Goal: Task Accomplishment & Management: Manage account settings

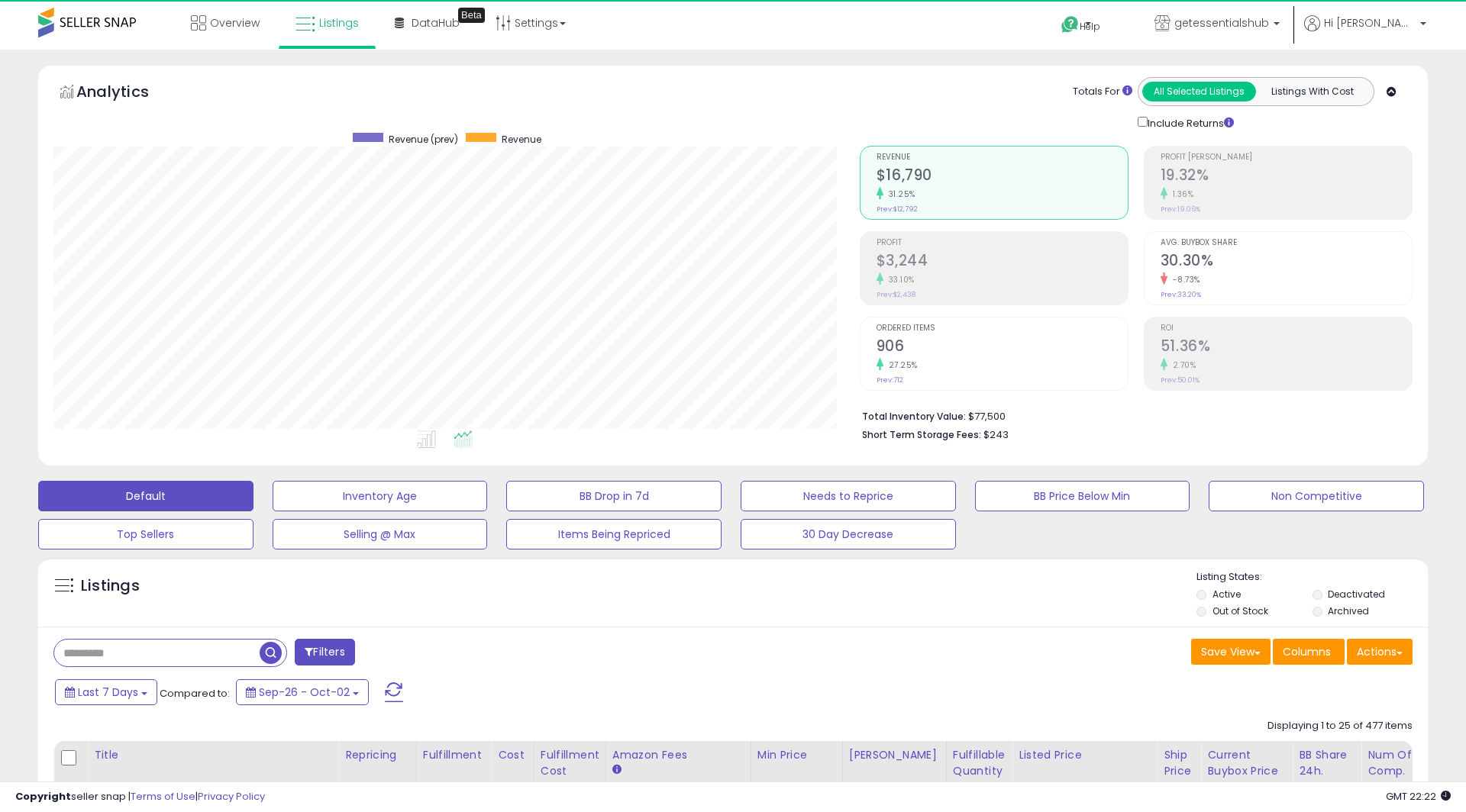
scroll to position [313, 806]
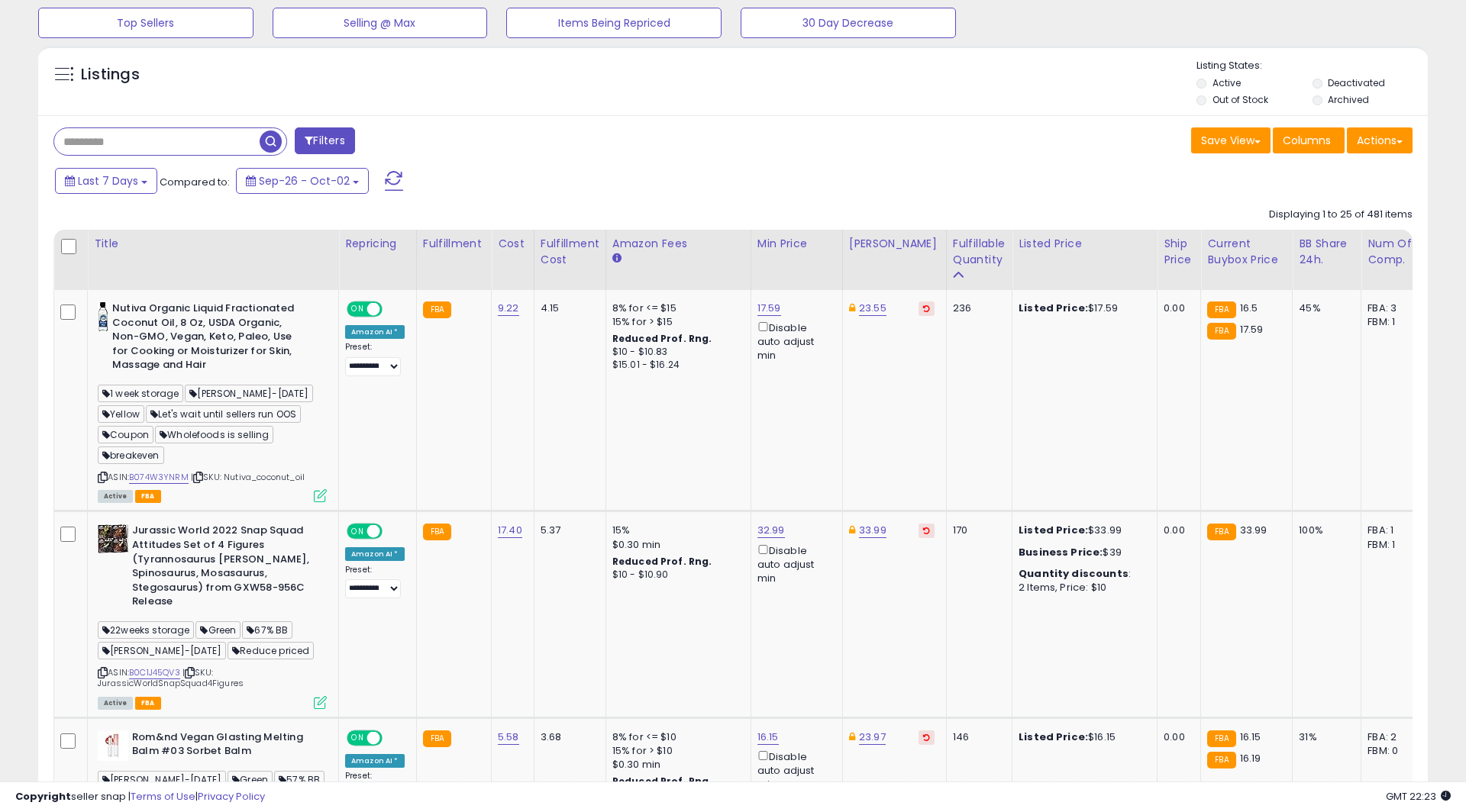
scroll to position [368, 0]
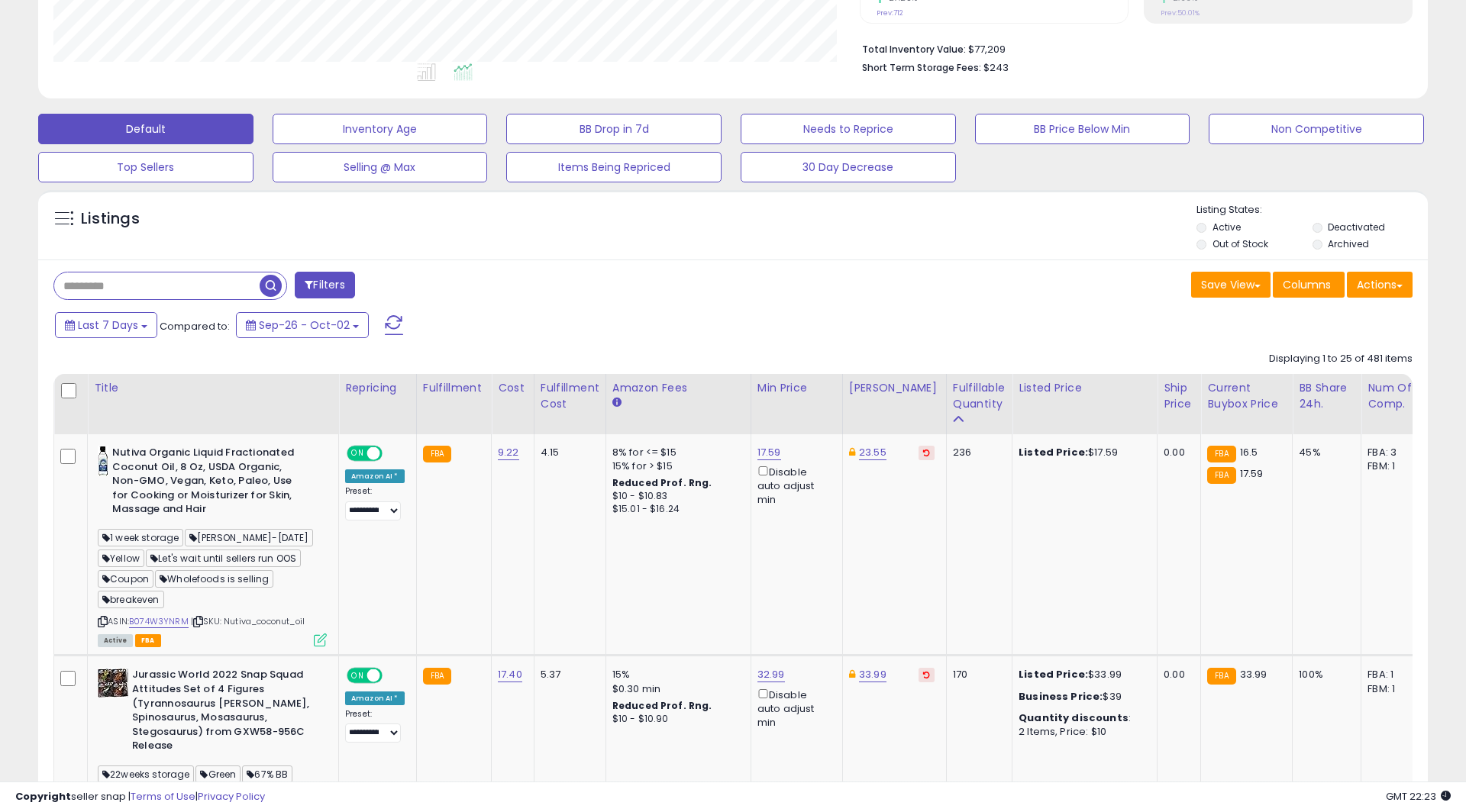
click at [1208, 247] on li "Out of Stock" at bounding box center [1253, 246] width 113 height 17
click at [1197, 241] on li "Out of Stock" at bounding box center [1253, 246] width 113 height 17
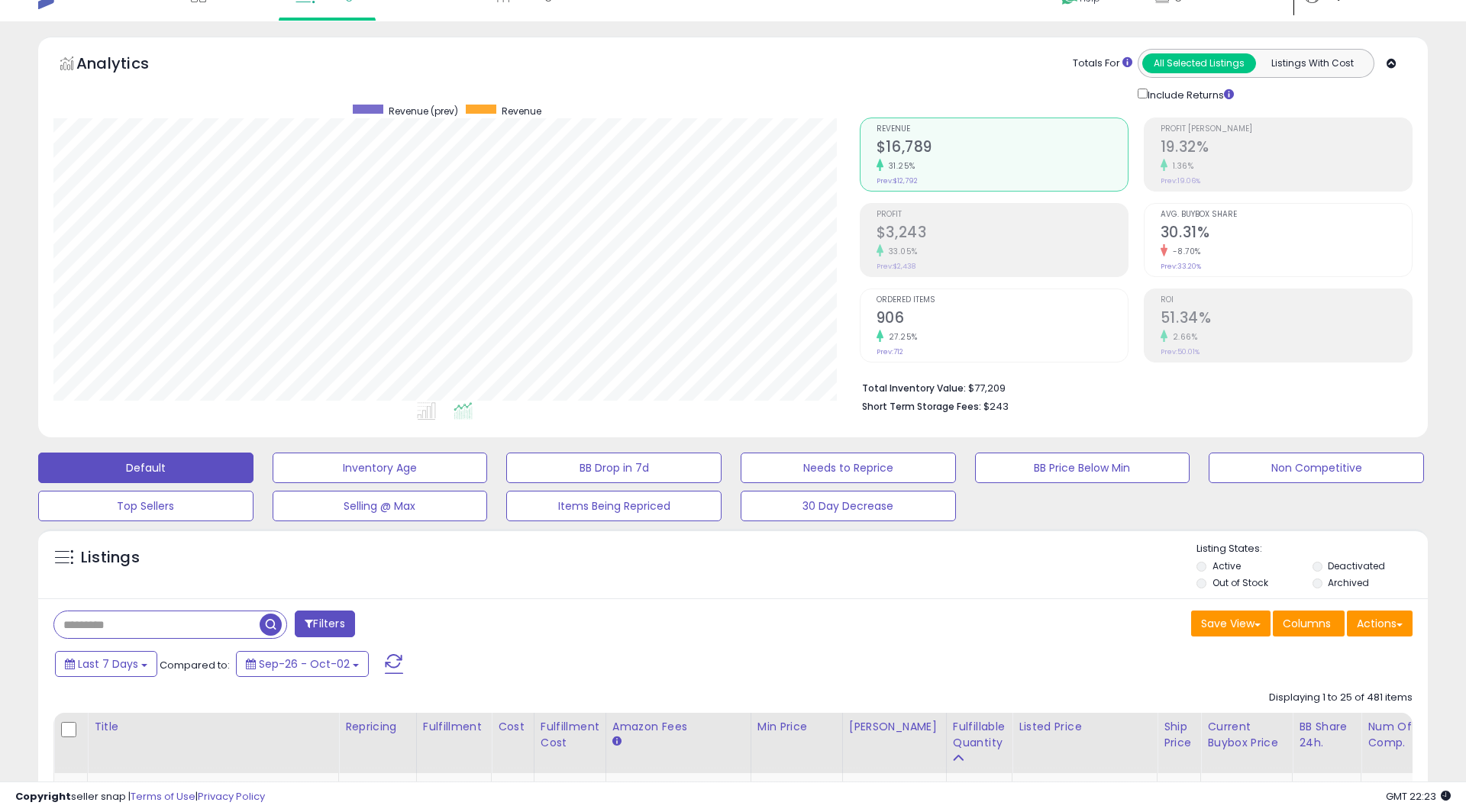
scroll to position [0, 0]
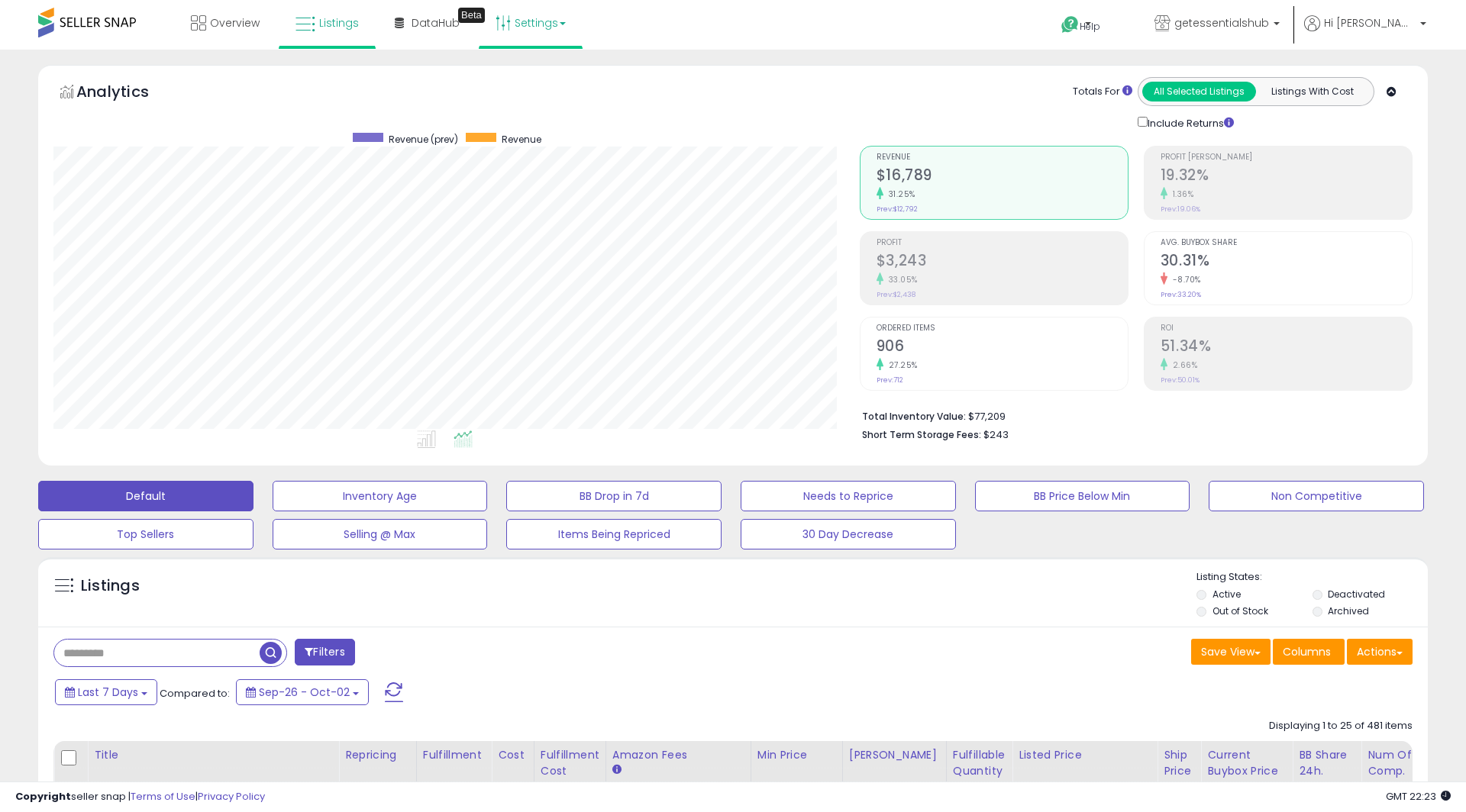
click at [530, 33] on link "Settings" at bounding box center [530, 22] width 94 height 46
click at [535, 120] on link "User settings" at bounding box center [530, 118] width 65 height 15
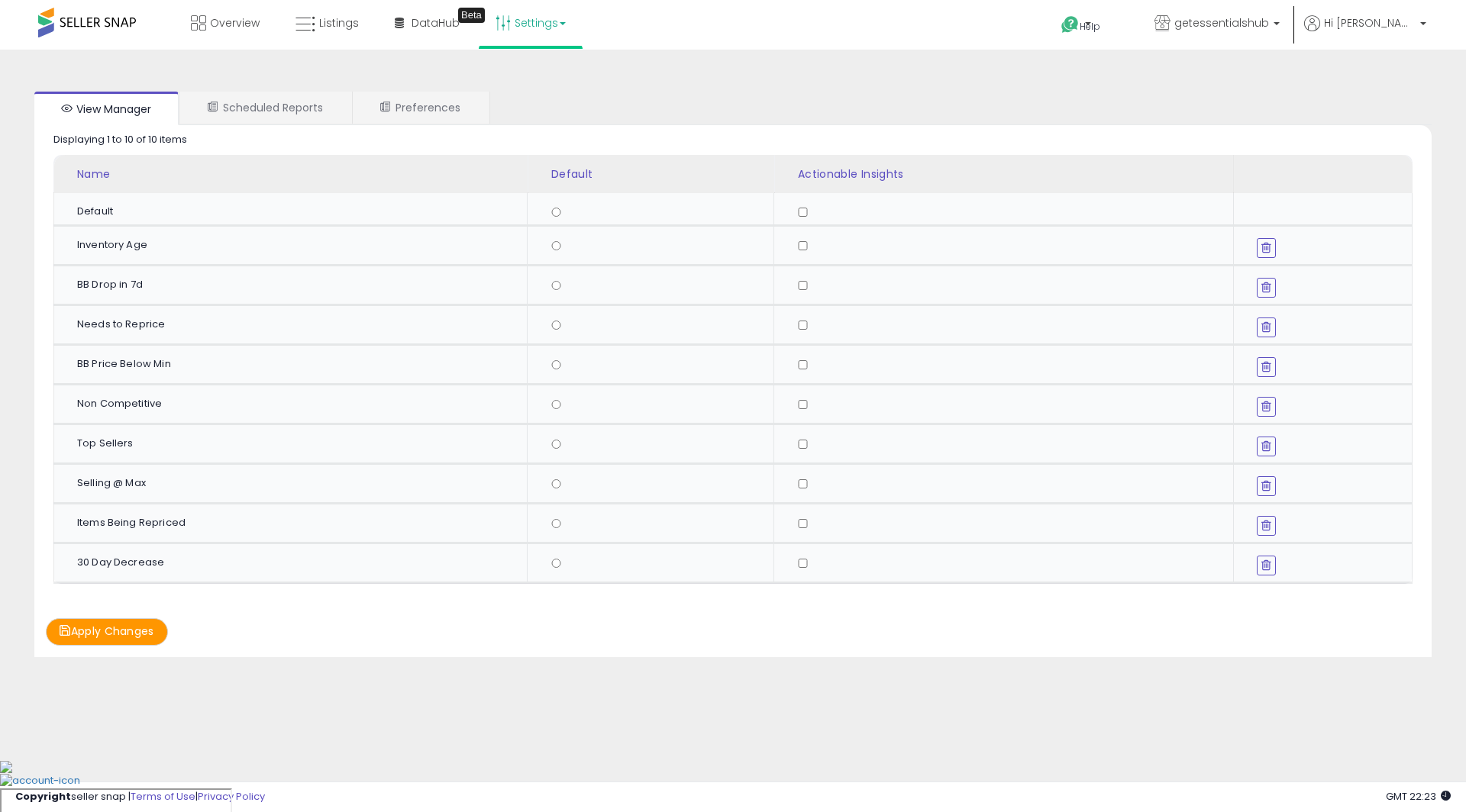
click at [512, 22] on link "Settings" at bounding box center [530, 22] width 94 height 46
click at [531, 81] on link "Store settings" at bounding box center [532, 78] width 68 height 15
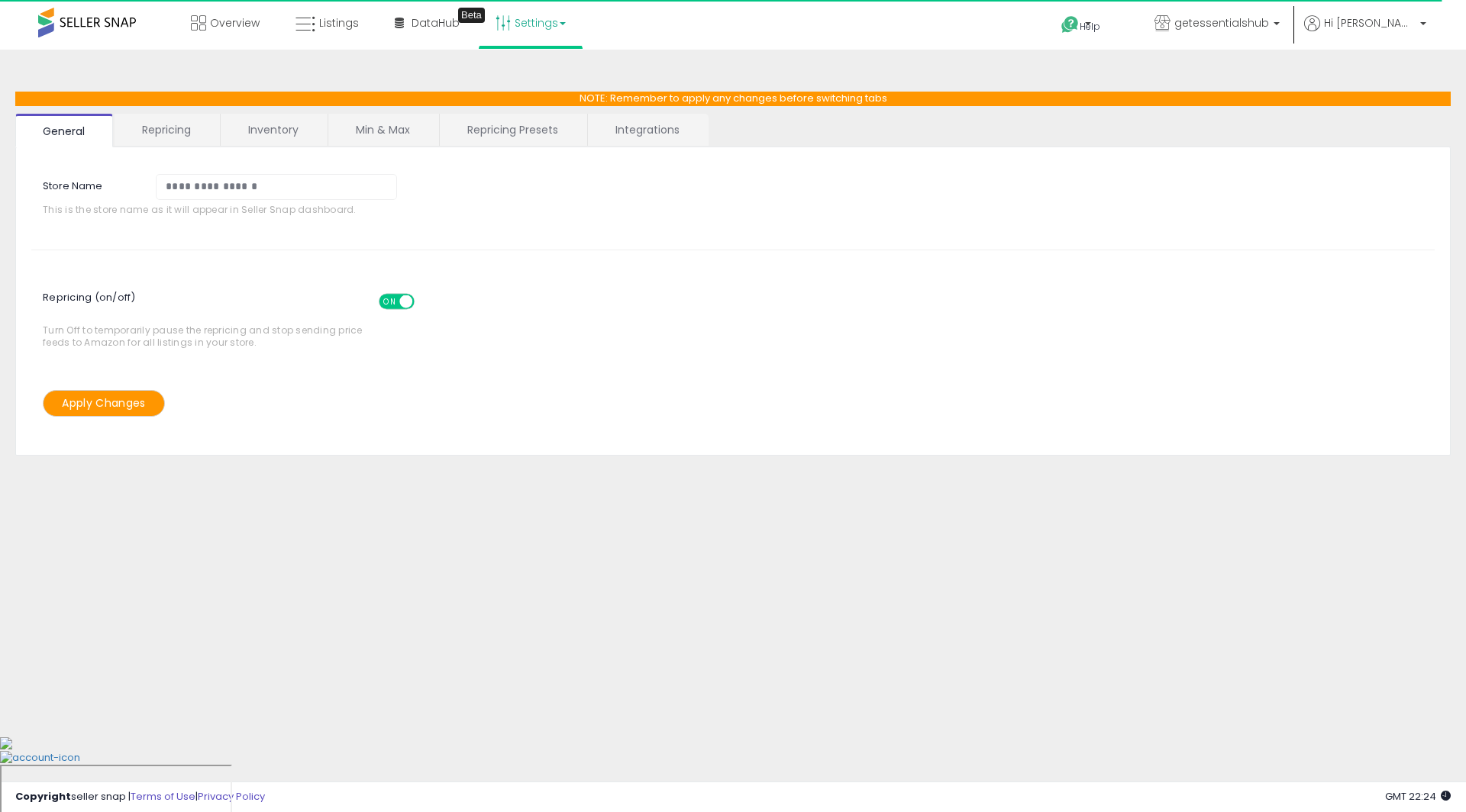
click at [161, 141] on link "Repricing" at bounding box center [166, 130] width 104 height 32
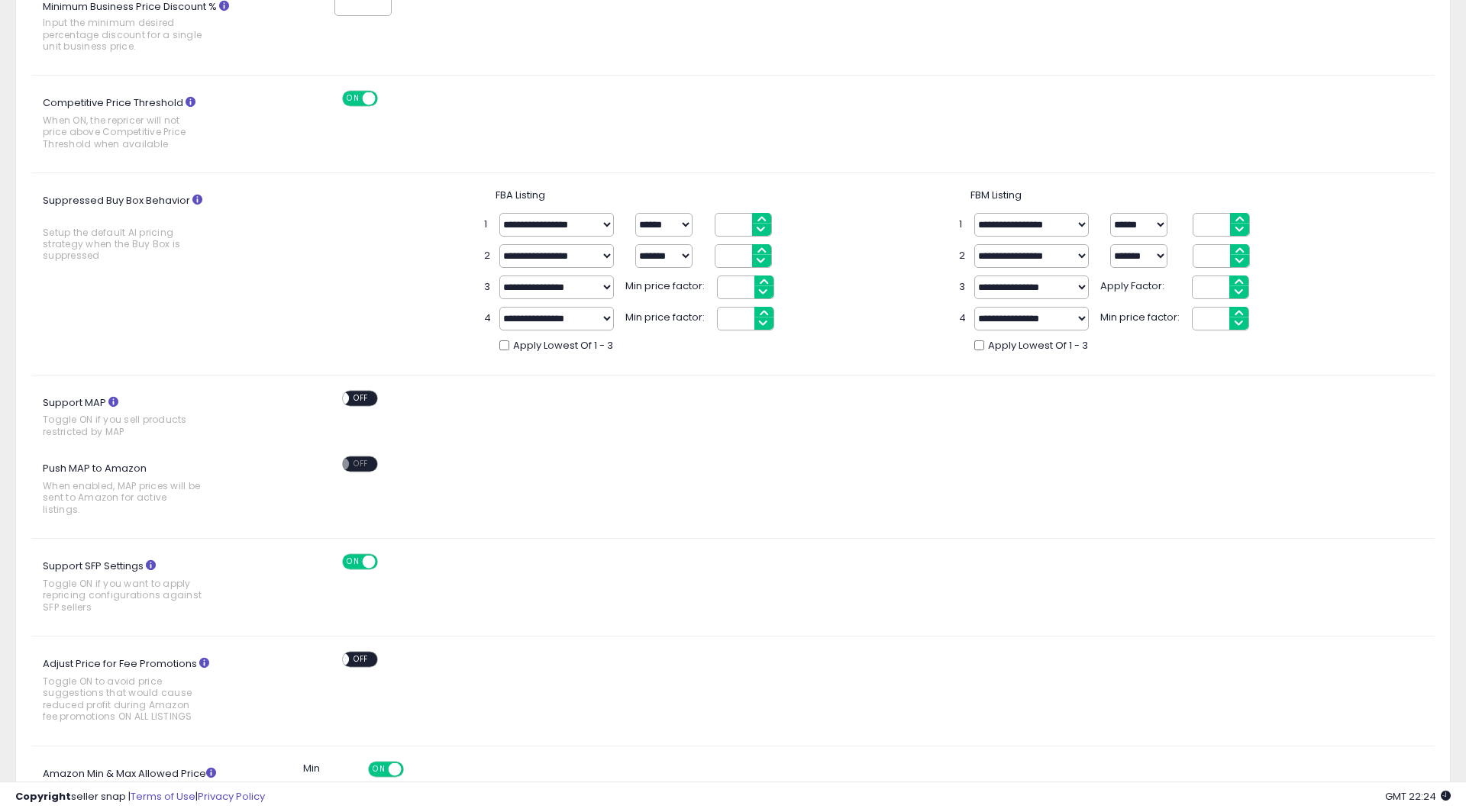
scroll to position [339, 0]
click at [351, 458] on span "OFF" at bounding box center [361, 464] width 24 height 13
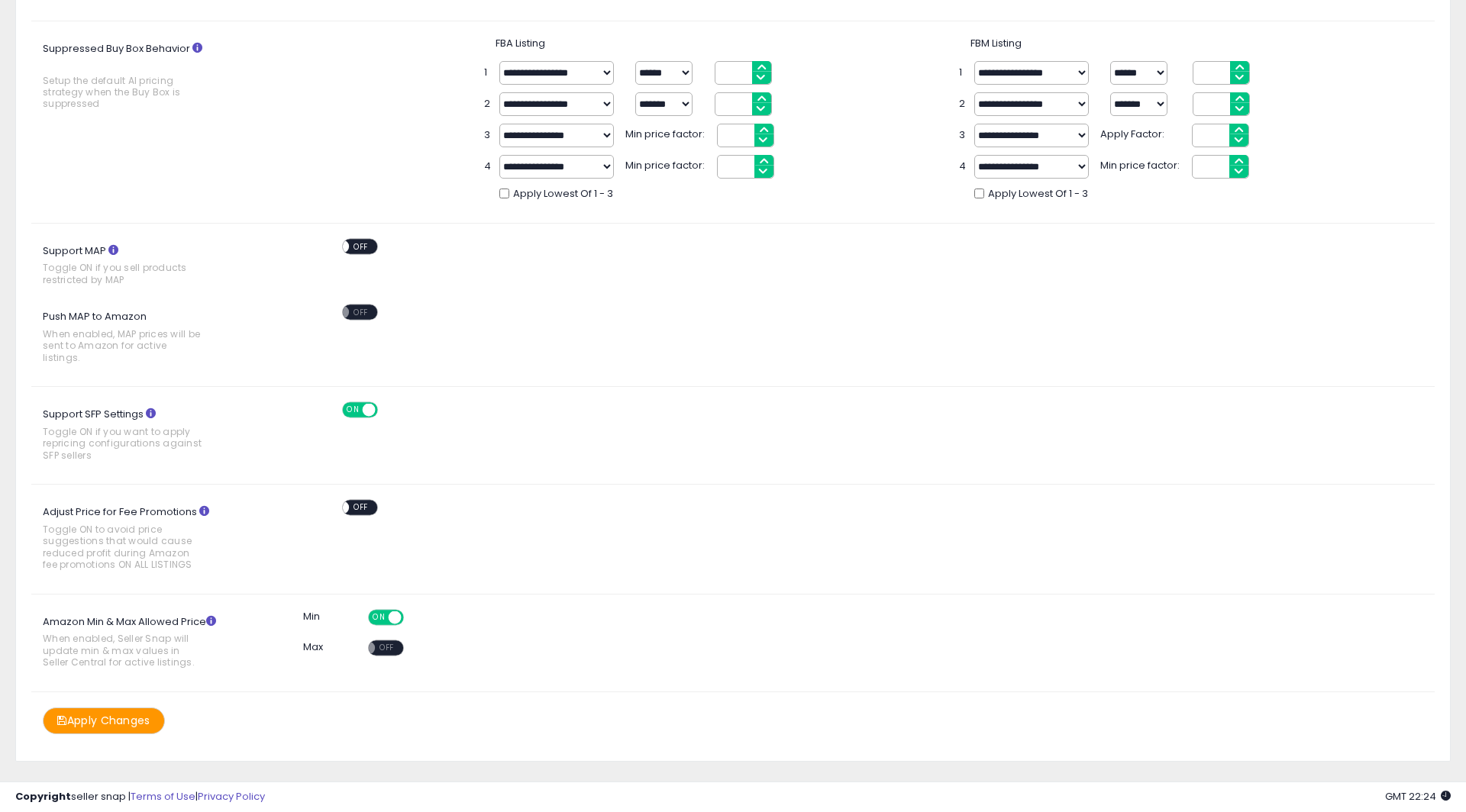
scroll to position [491, 0]
click at [355, 499] on div "ON OFF" at bounding box center [347, 508] width 111 height 19
click at [356, 500] on span "OFF" at bounding box center [361, 507] width 24 height 13
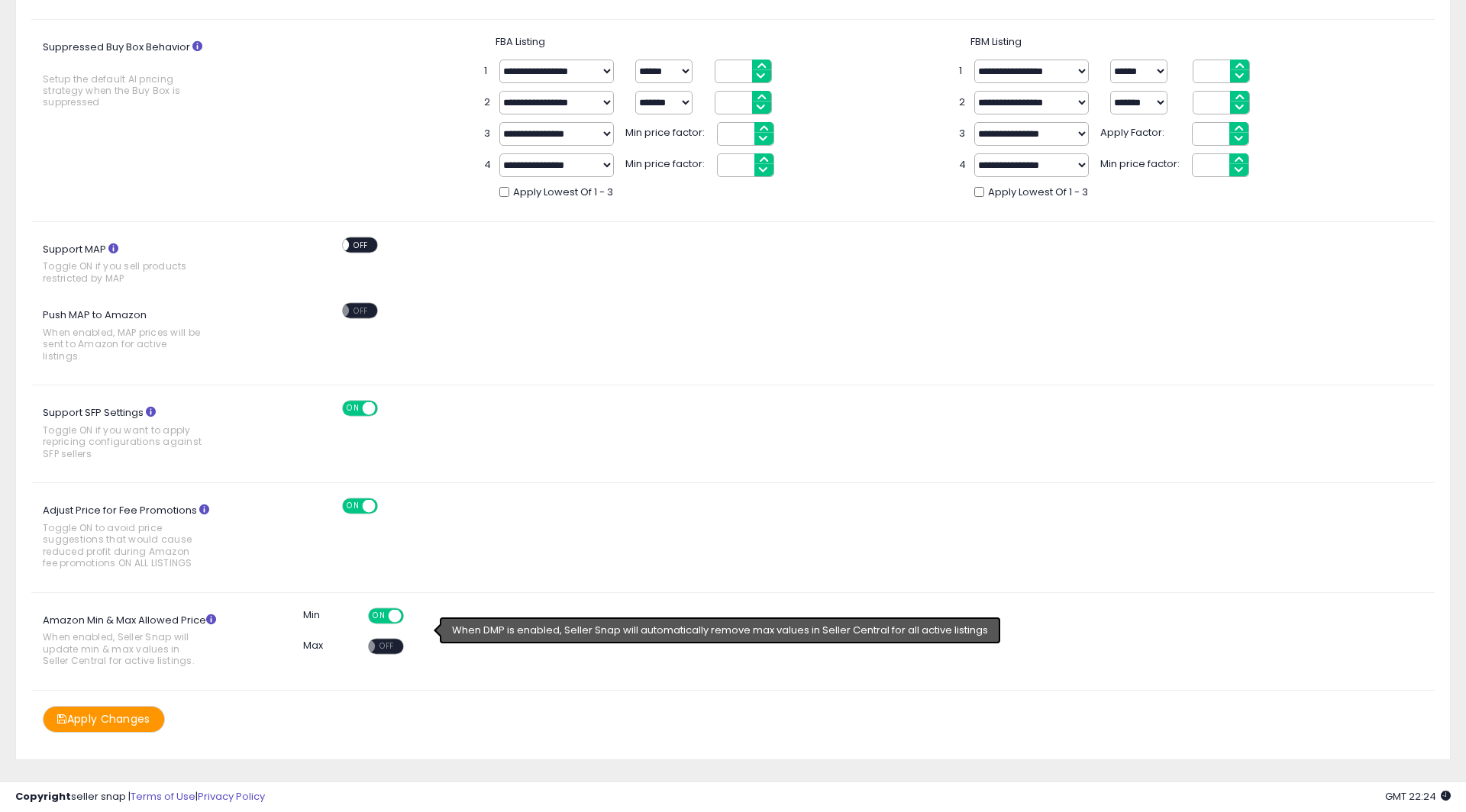
click at [388, 640] on span "OFF" at bounding box center [387, 646] width 24 height 13
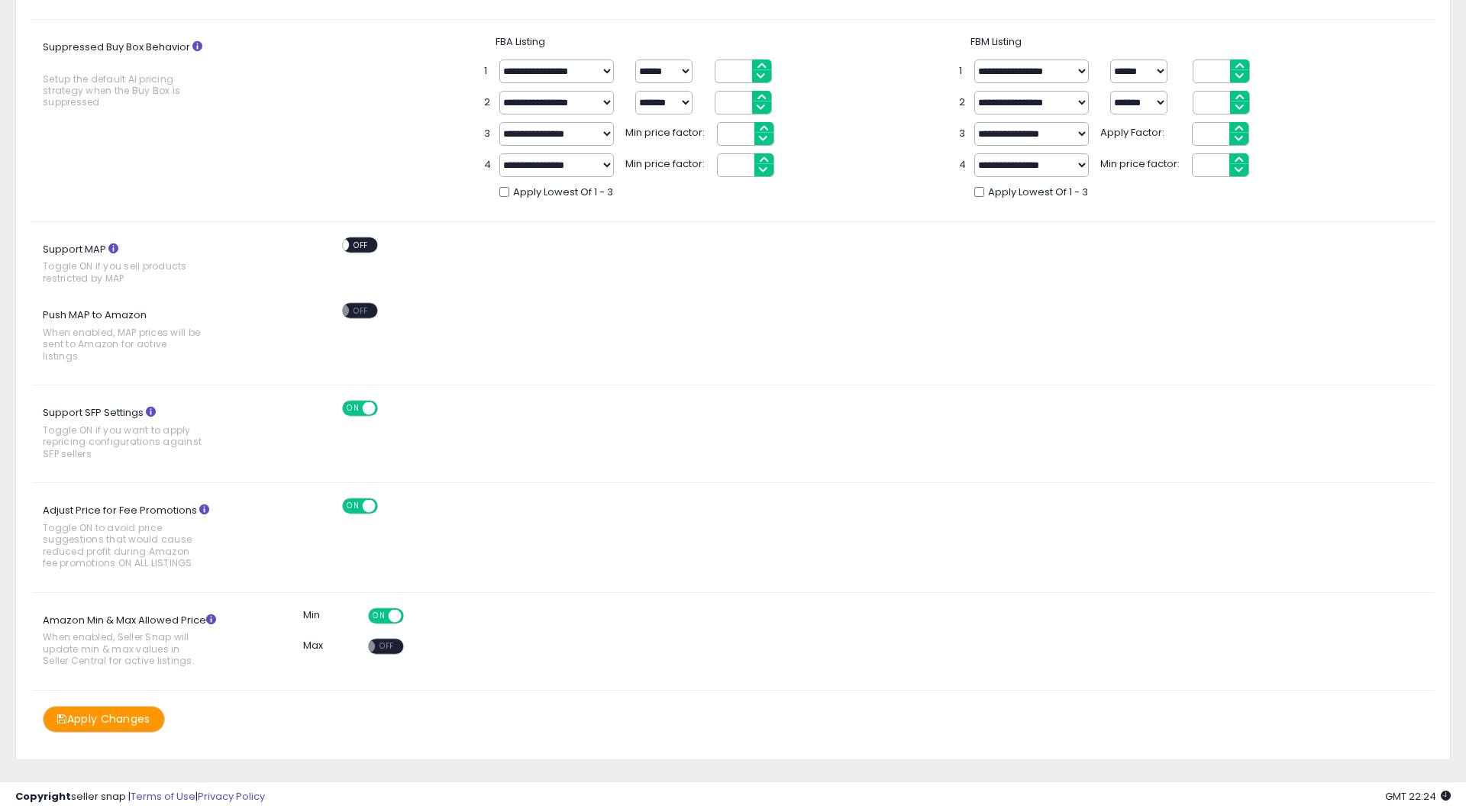
click at [394, 609] on span at bounding box center [395, 616] width 13 height 13
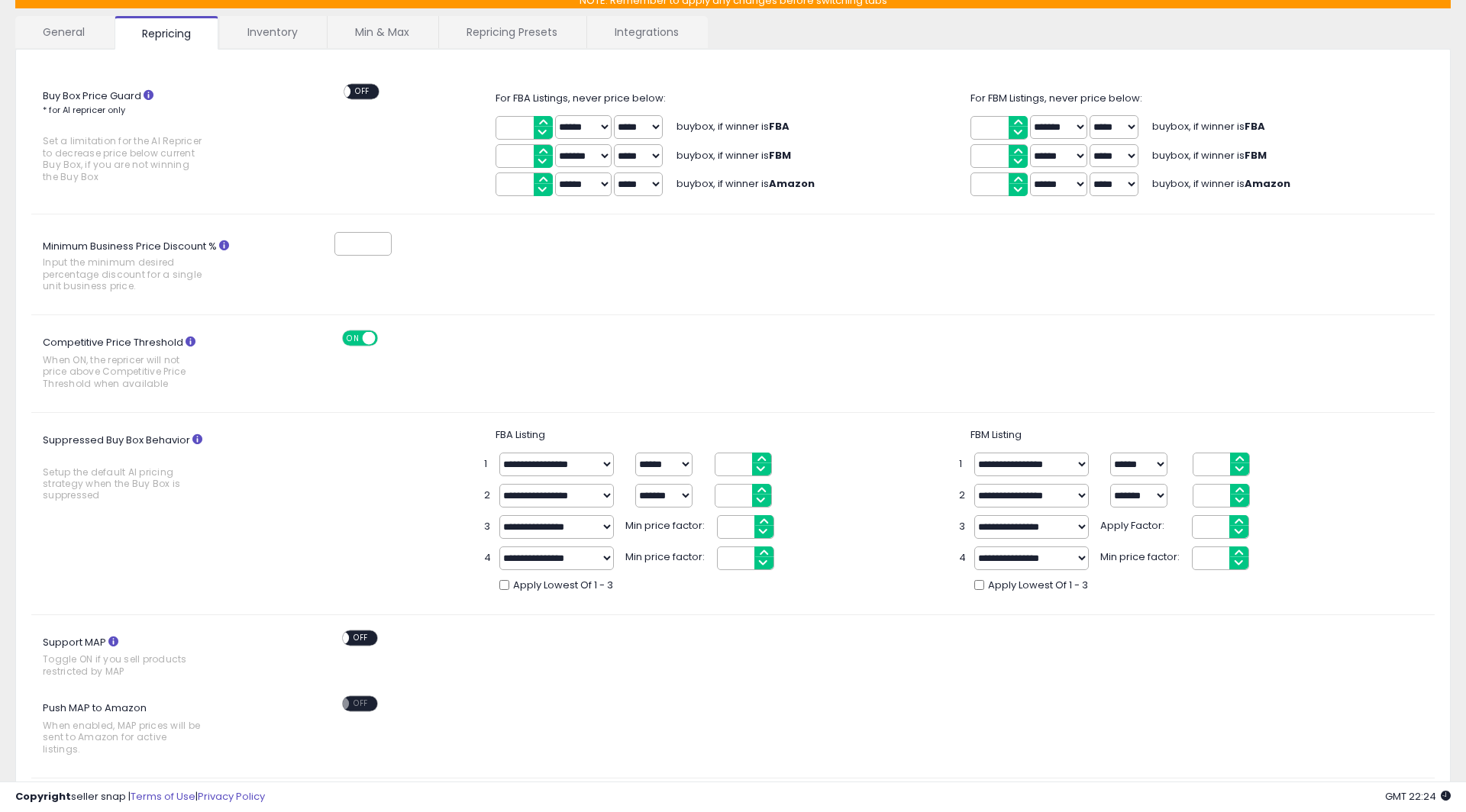
scroll to position [0, 0]
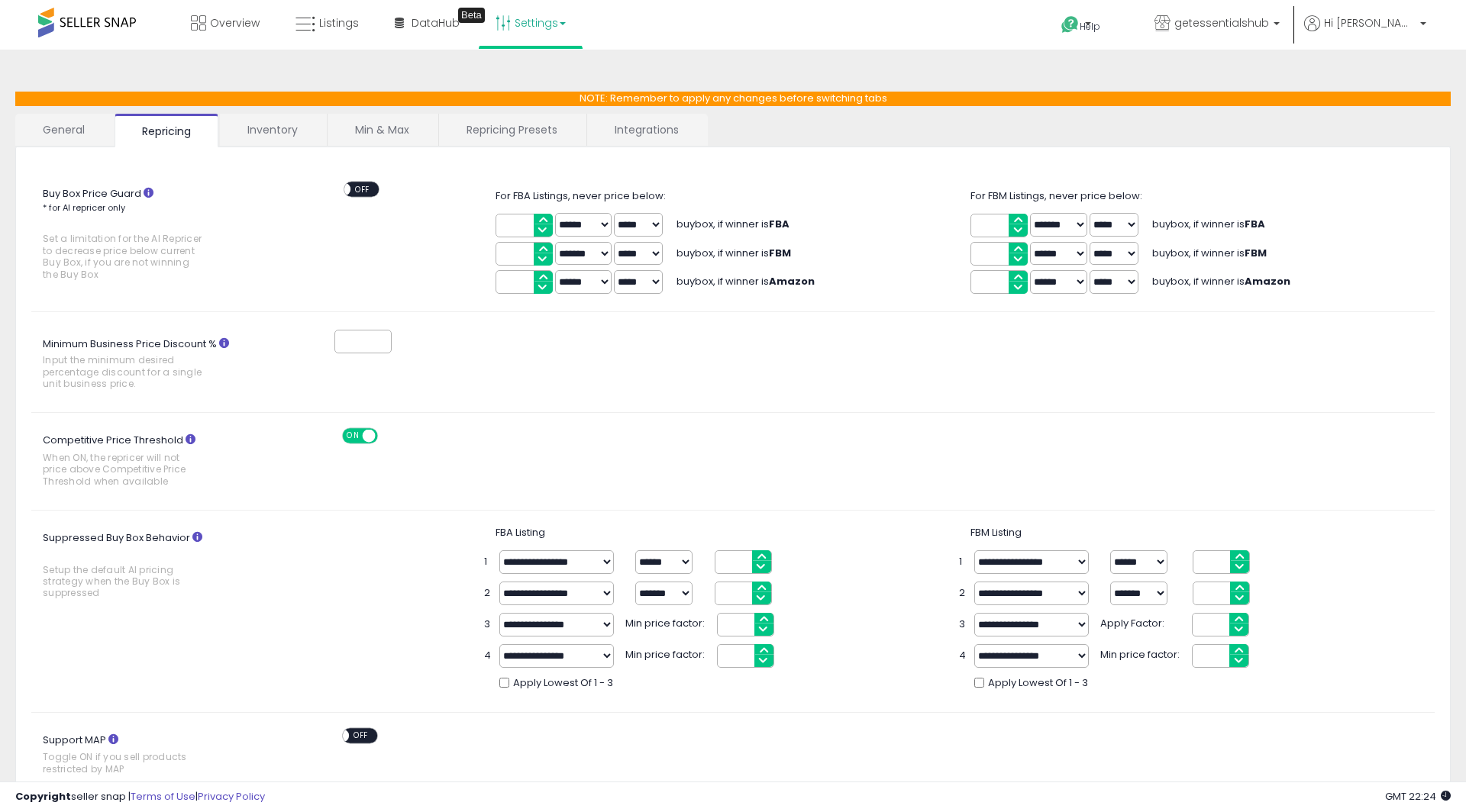
click at [56, 115] on link "General" at bounding box center [64, 130] width 97 height 32
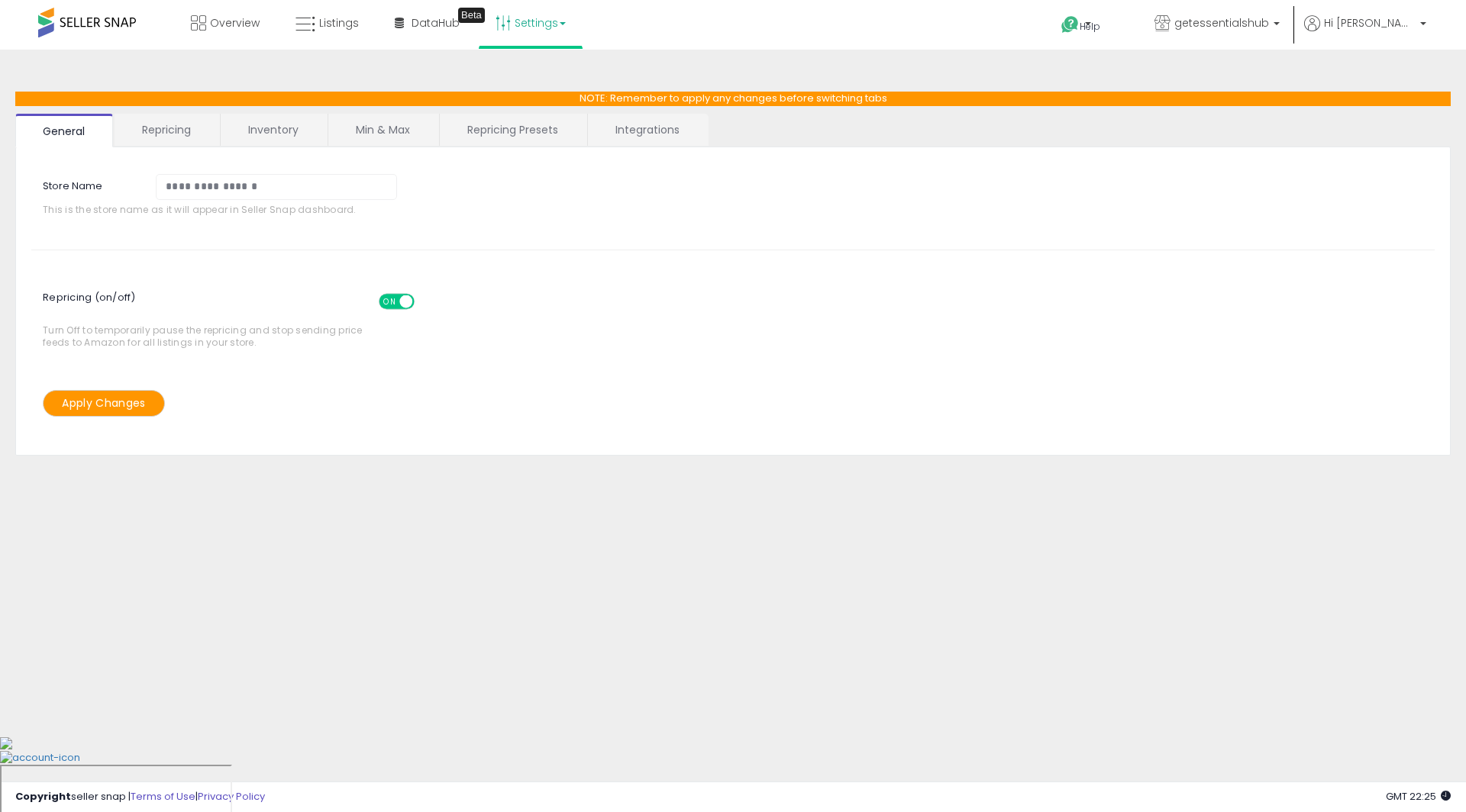
click at [268, 124] on link "Inventory" at bounding box center [273, 130] width 106 height 32
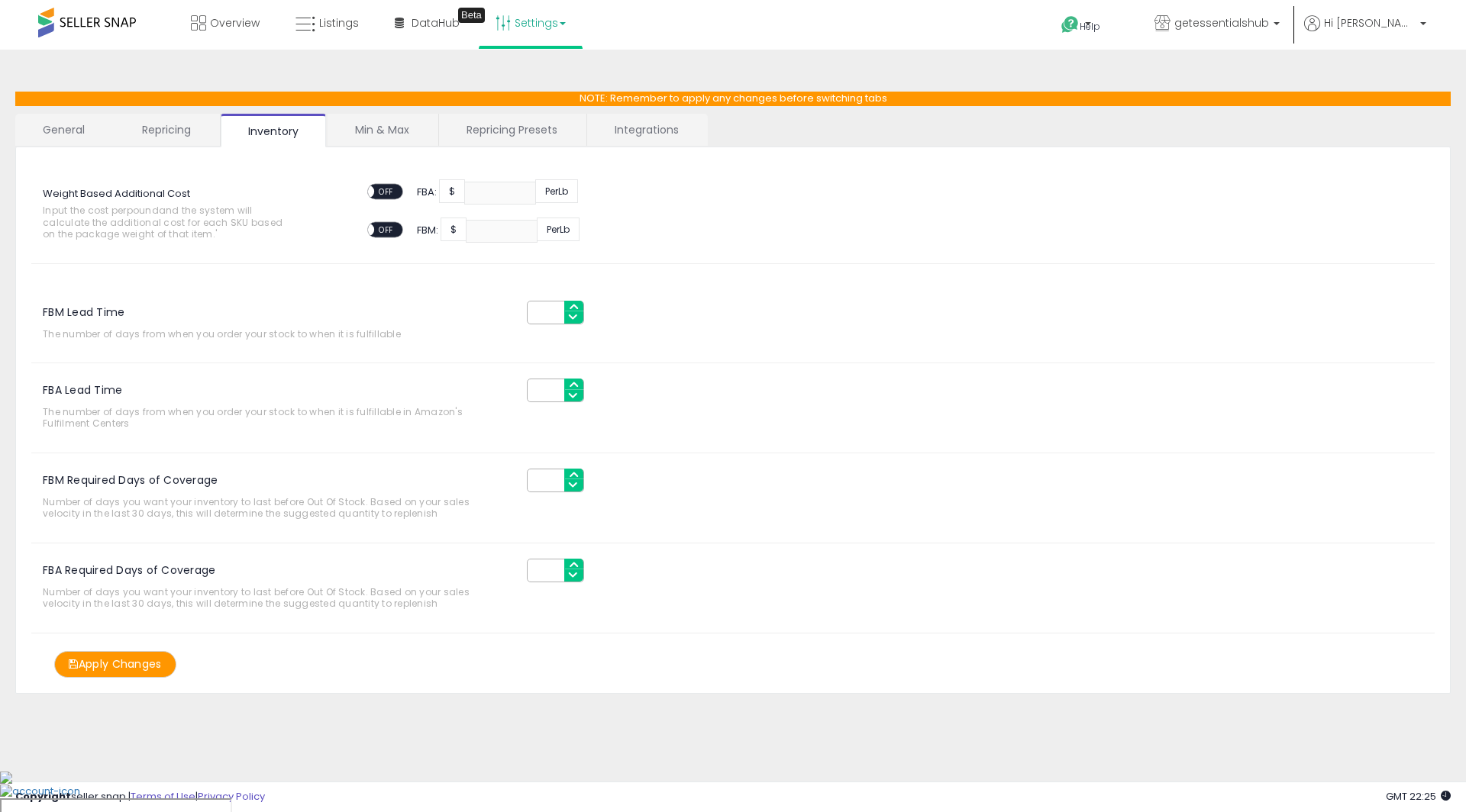
click at [341, 123] on link "Min & Max" at bounding box center [382, 130] width 109 height 32
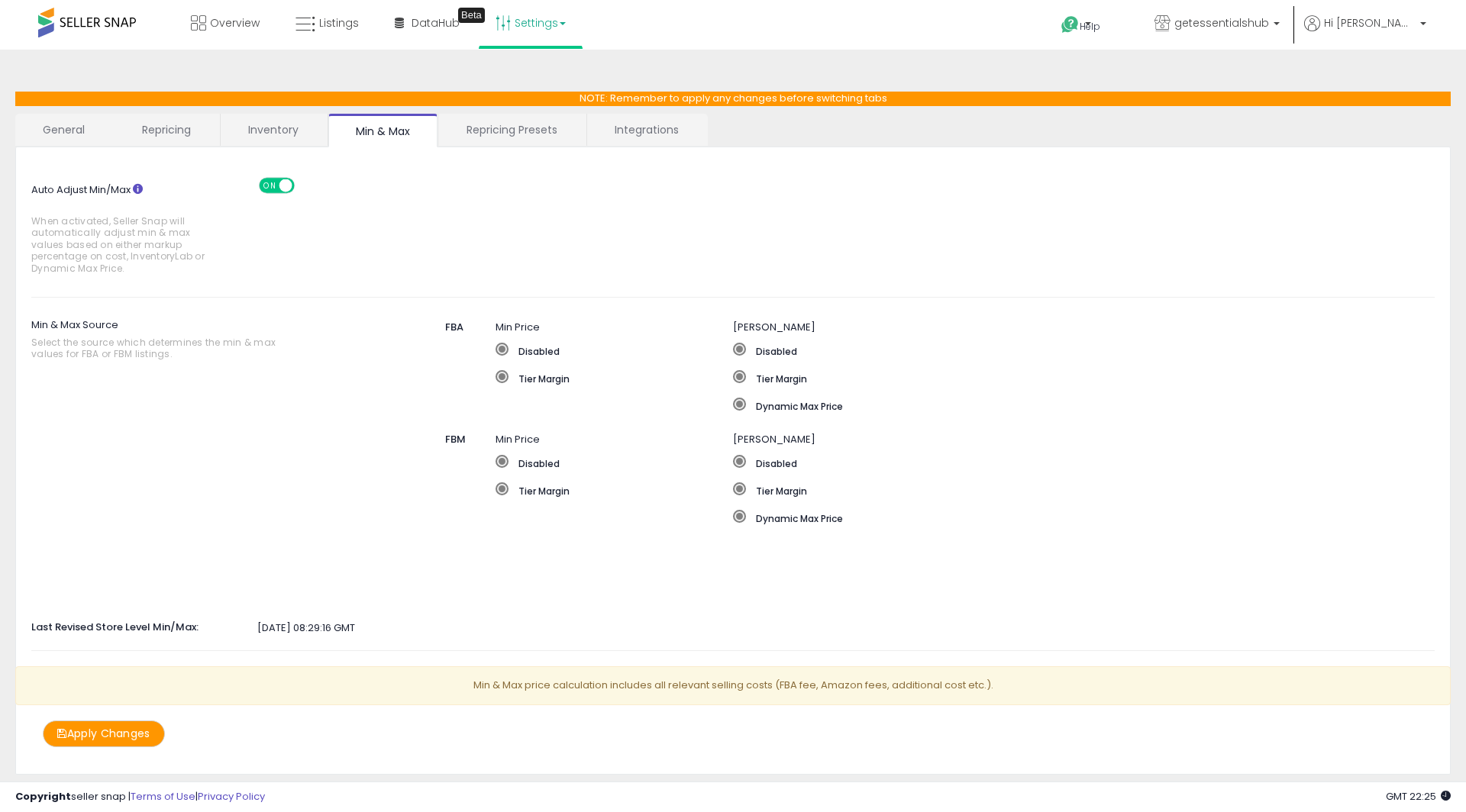
scroll to position [3, 0]
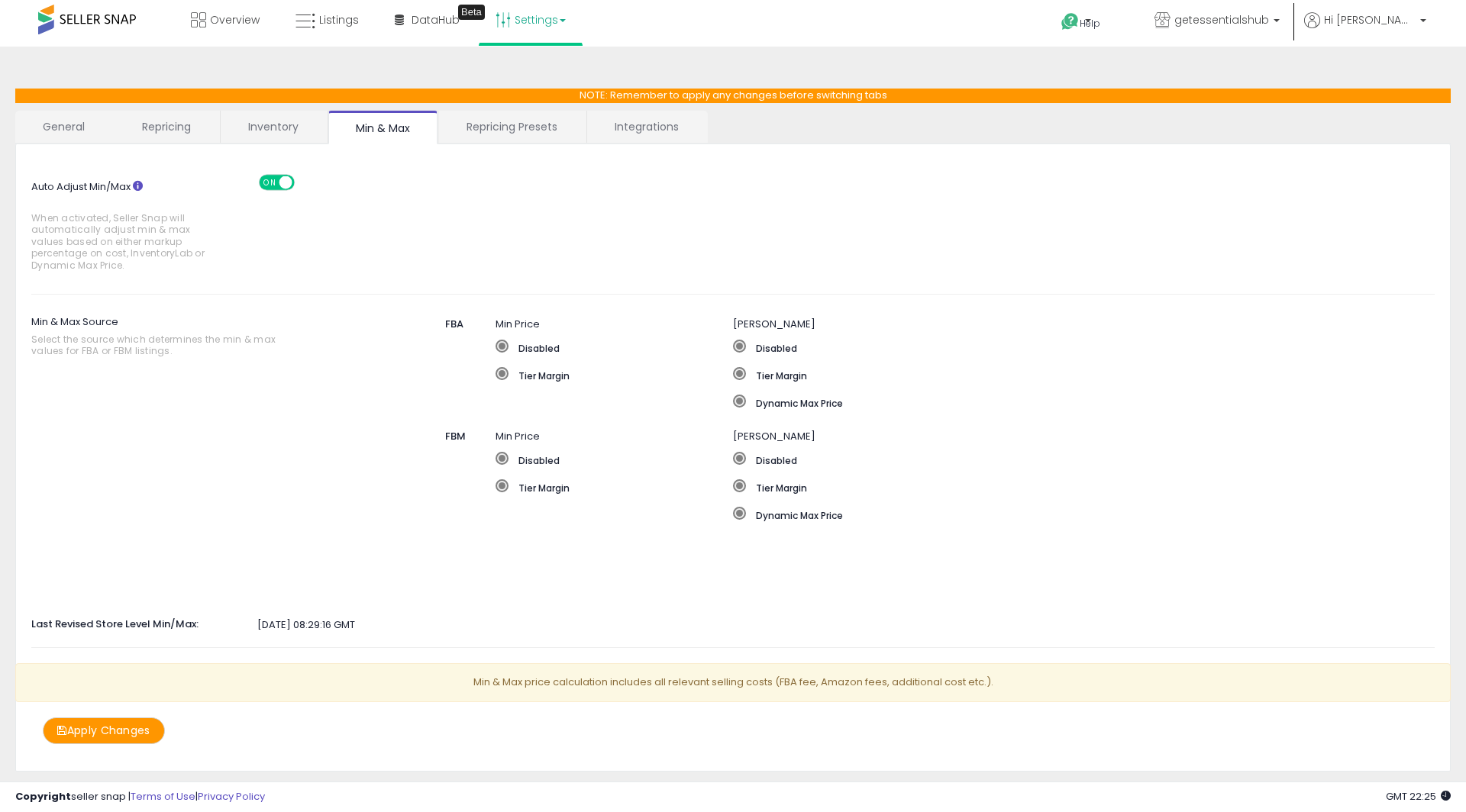
click at [218, 442] on div at bounding box center [197, 475] width 356 height 152
click at [473, 139] on link "Repricing Presets" at bounding box center [512, 126] width 146 height 32
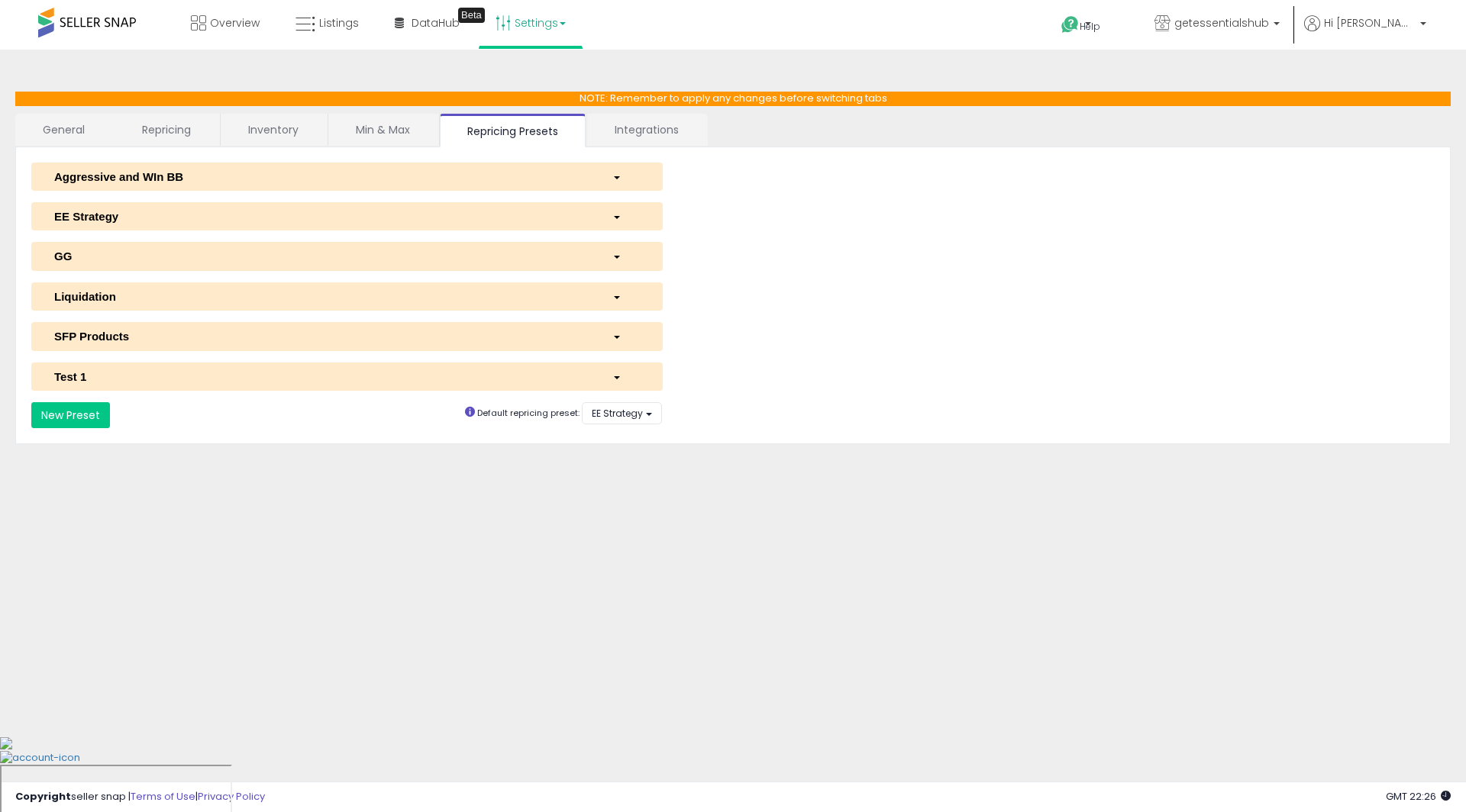
click at [610, 132] on link "Integrations" at bounding box center [646, 130] width 119 height 32
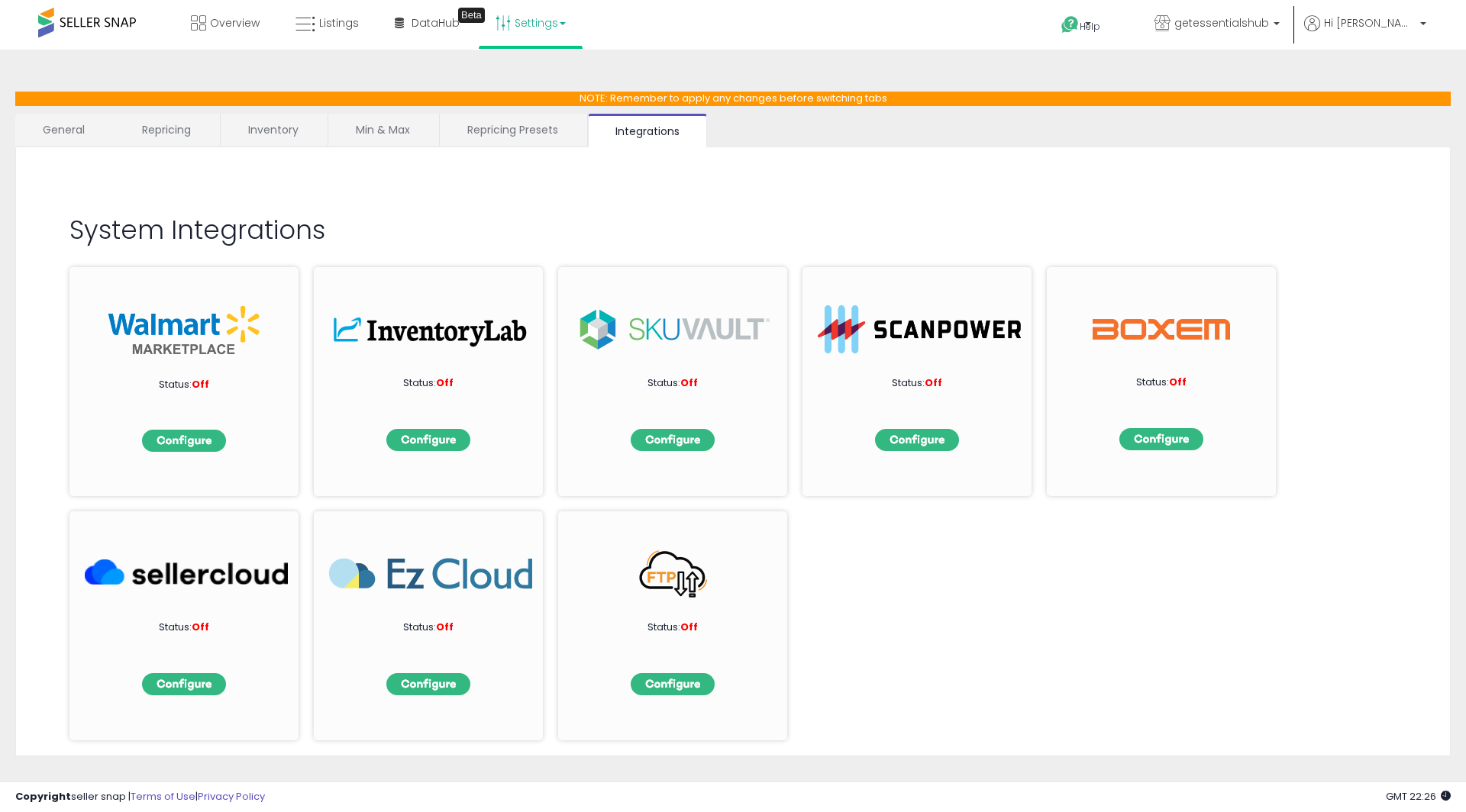
click at [524, 122] on link "Repricing Presets" at bounding box center [513, 130] width 146 height 32
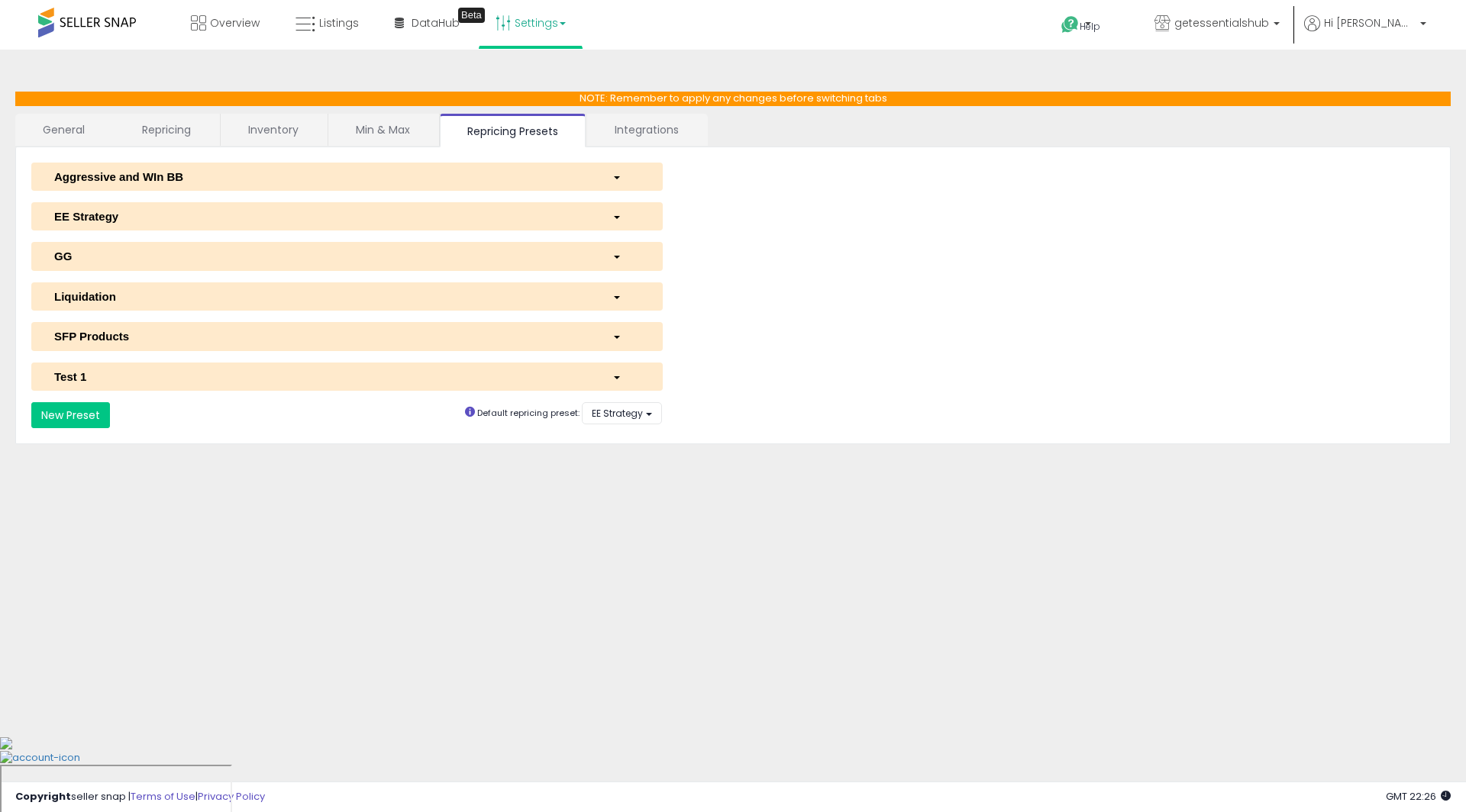
click at [392, 183] on div "Aggressive and WIn BB" at bounding box center [322, 176] width 559 height 16
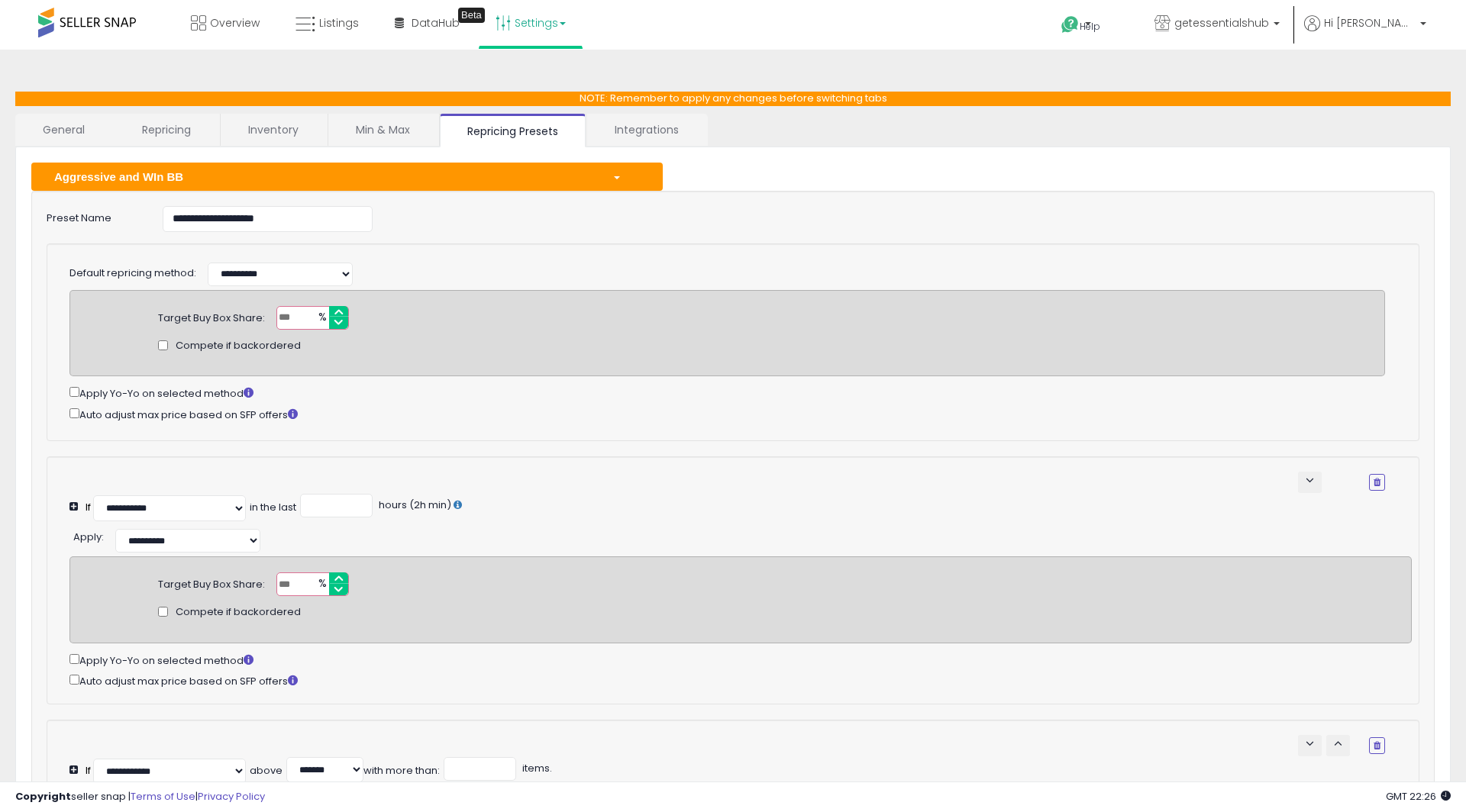
click at [392, 183] on div "Aggressive and WIn BB" at bounding box center [322, 176] width 559 height 16
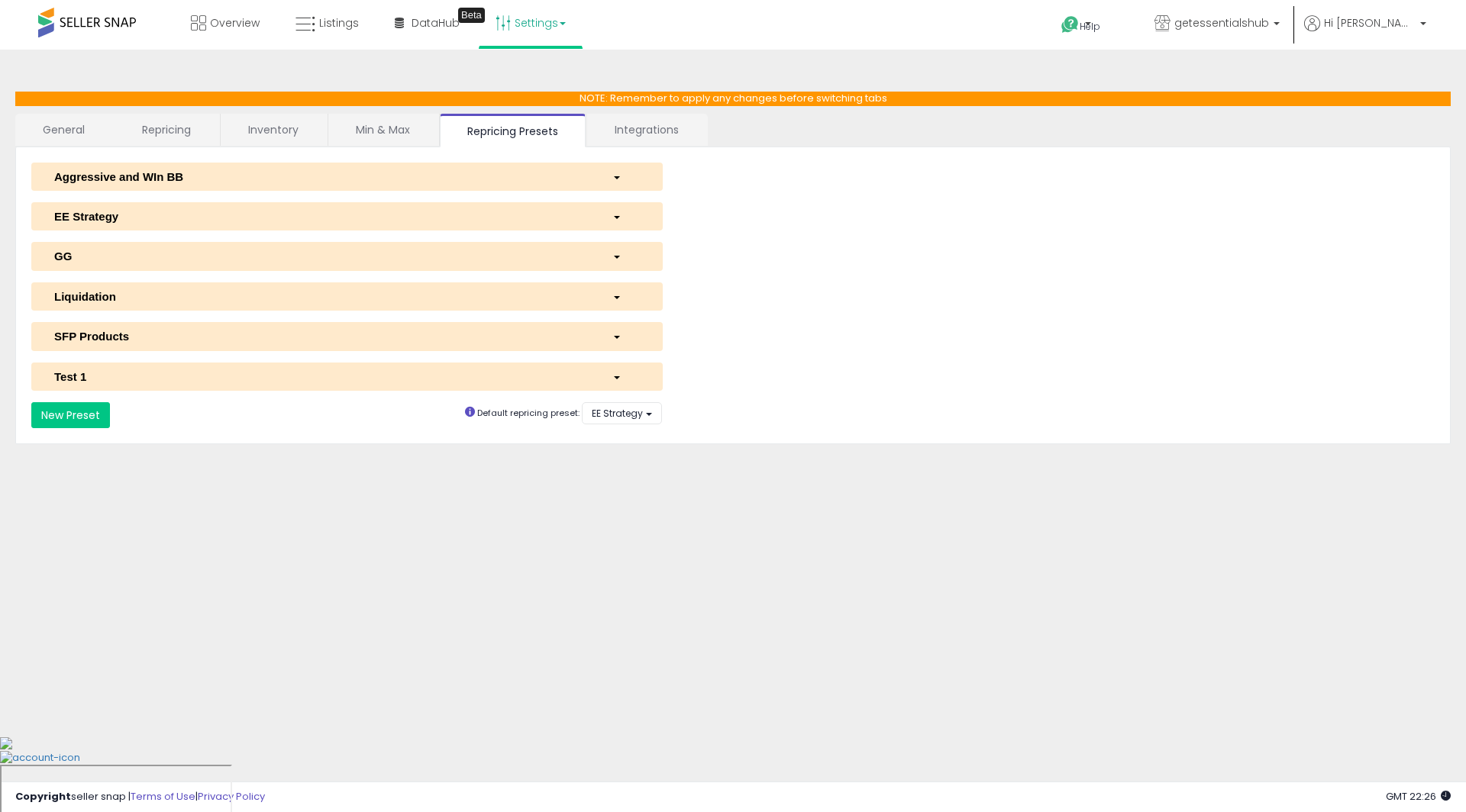
click at [378, 134] on link "Min & Max" at bounding box center [383, 130] width 109 height 32
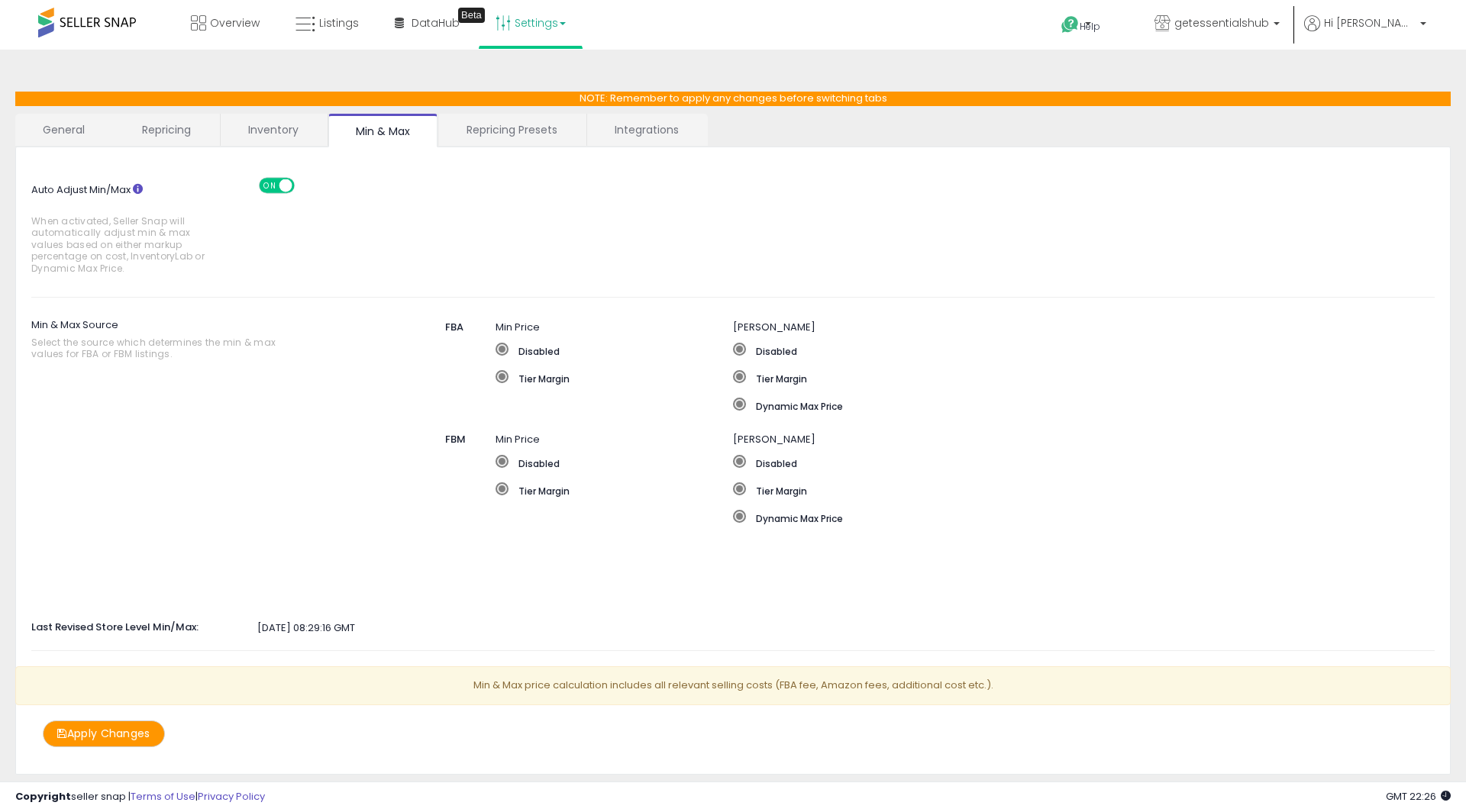
click at [275, 136] on link "Inventory" at bounding box center [273, 130] width 106 height 32
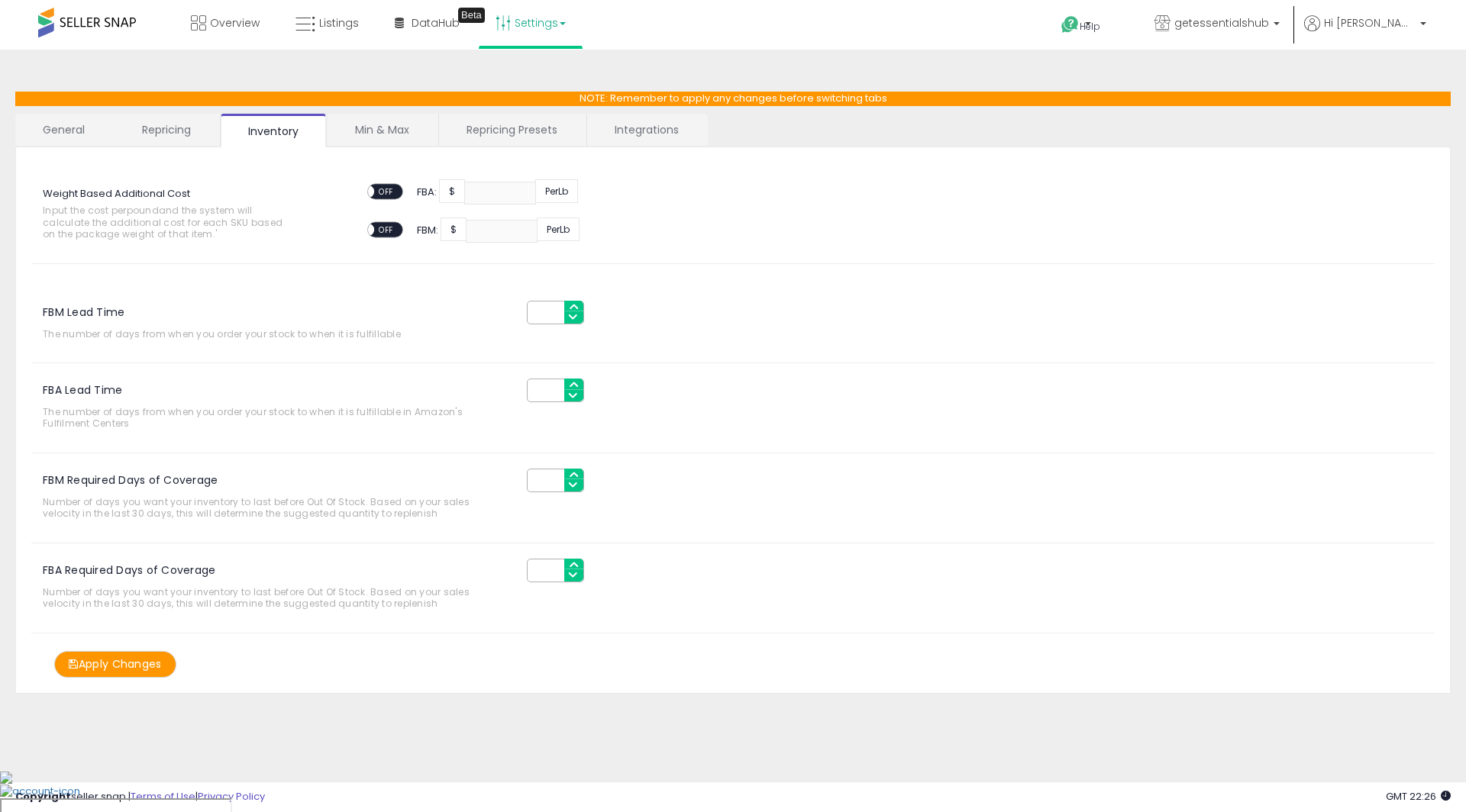
click at [135, 137] on link "Repricing" at bounding box center [166, 130] width 104 height 32
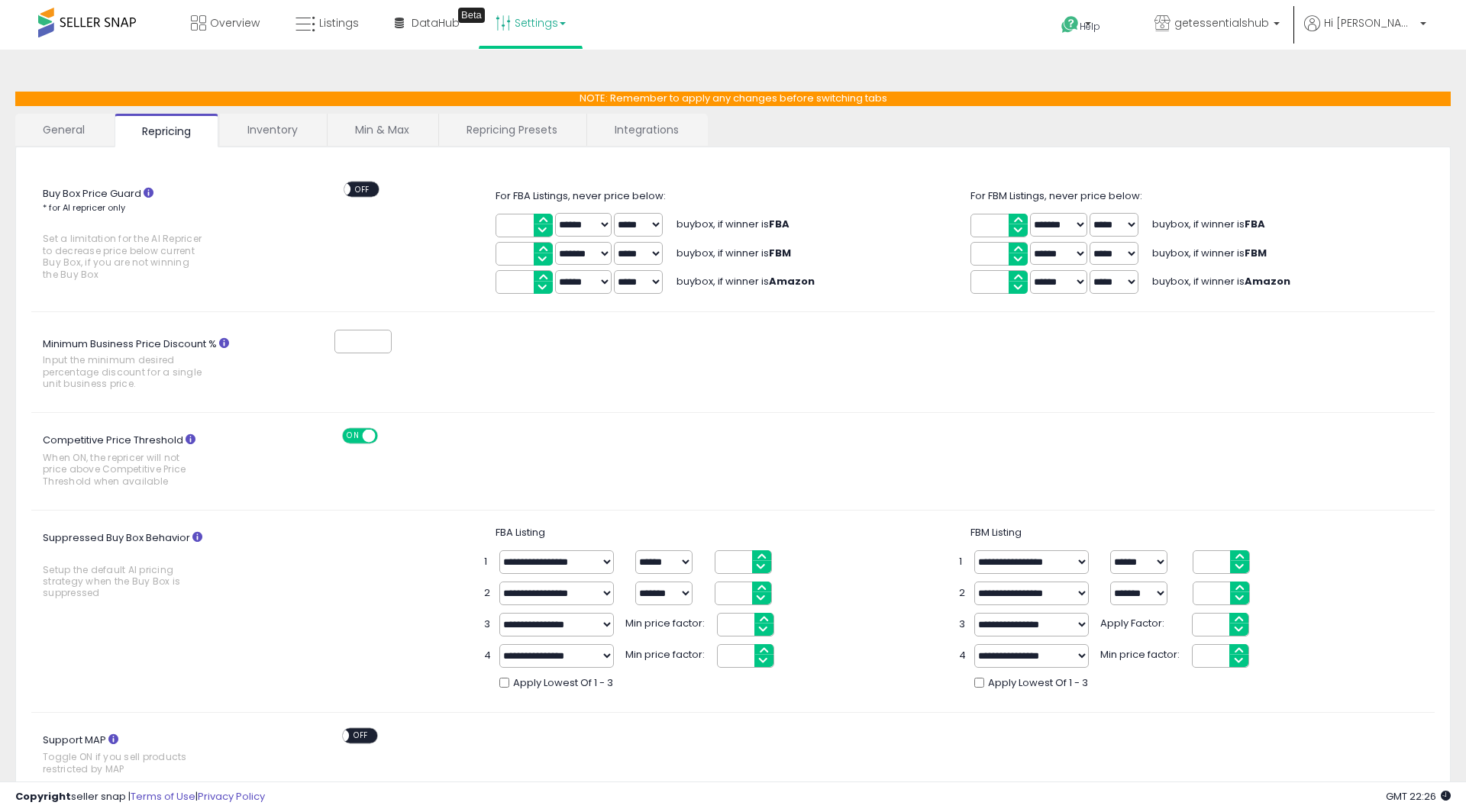
click at [67, 135] on link "General" at bounding box center [64, 130] width 97 height 32
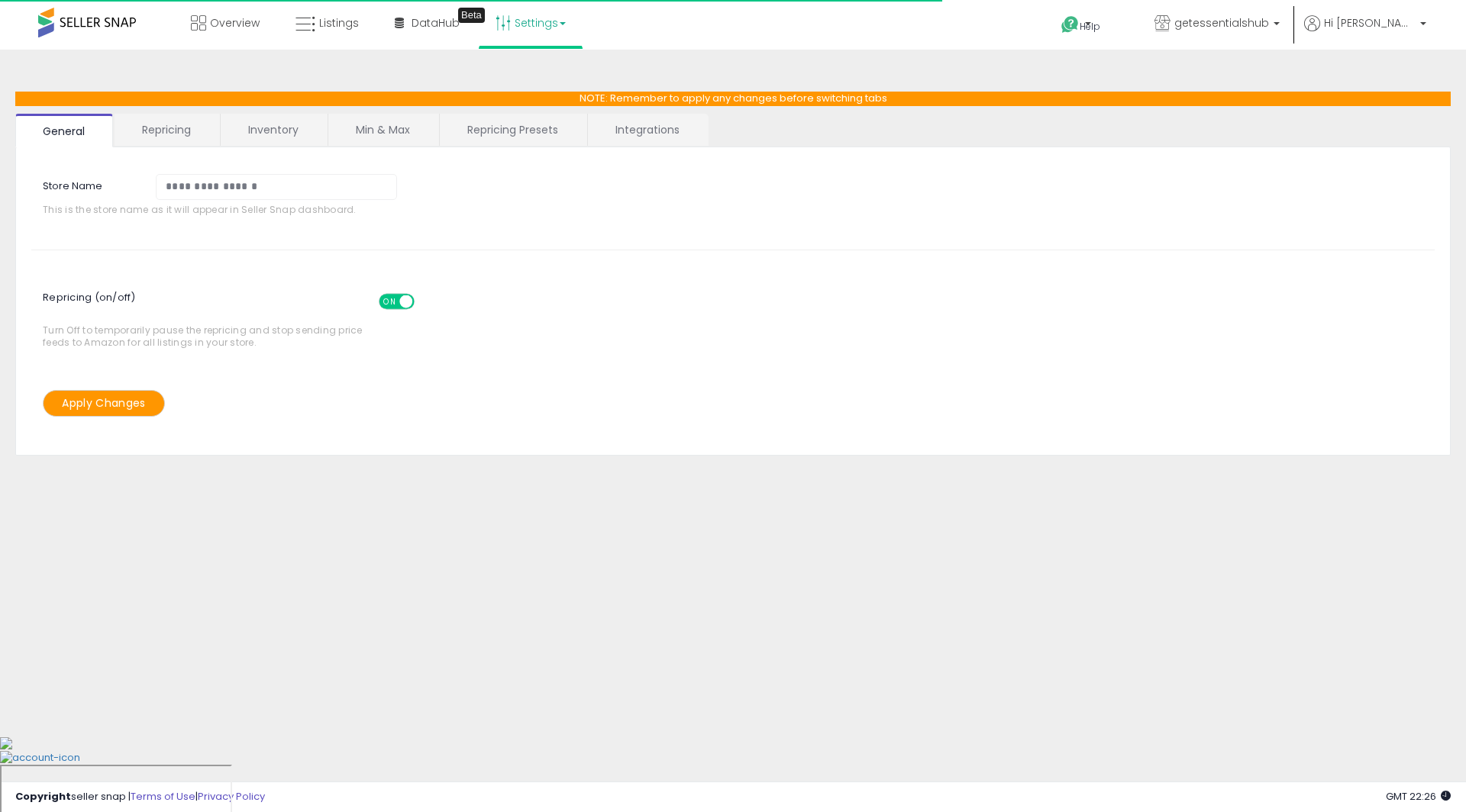
click at [167, 133] on link "Repricing" at bounding box center [166, 130] width 104 height 32
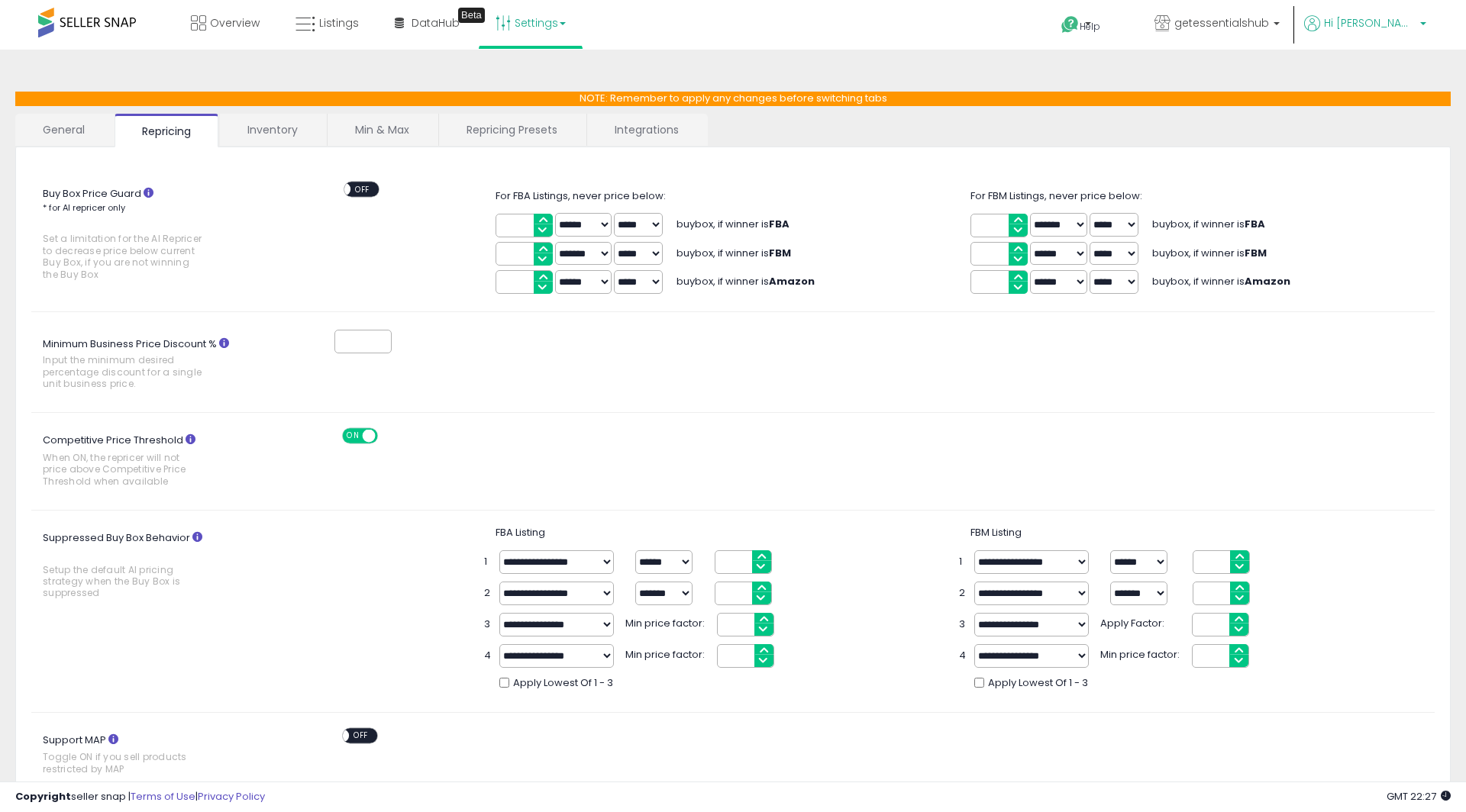
click at [1386, 33] on p "Hi [PERSON_NAME]" at bounding box center [1365, 24] width 123 height 19
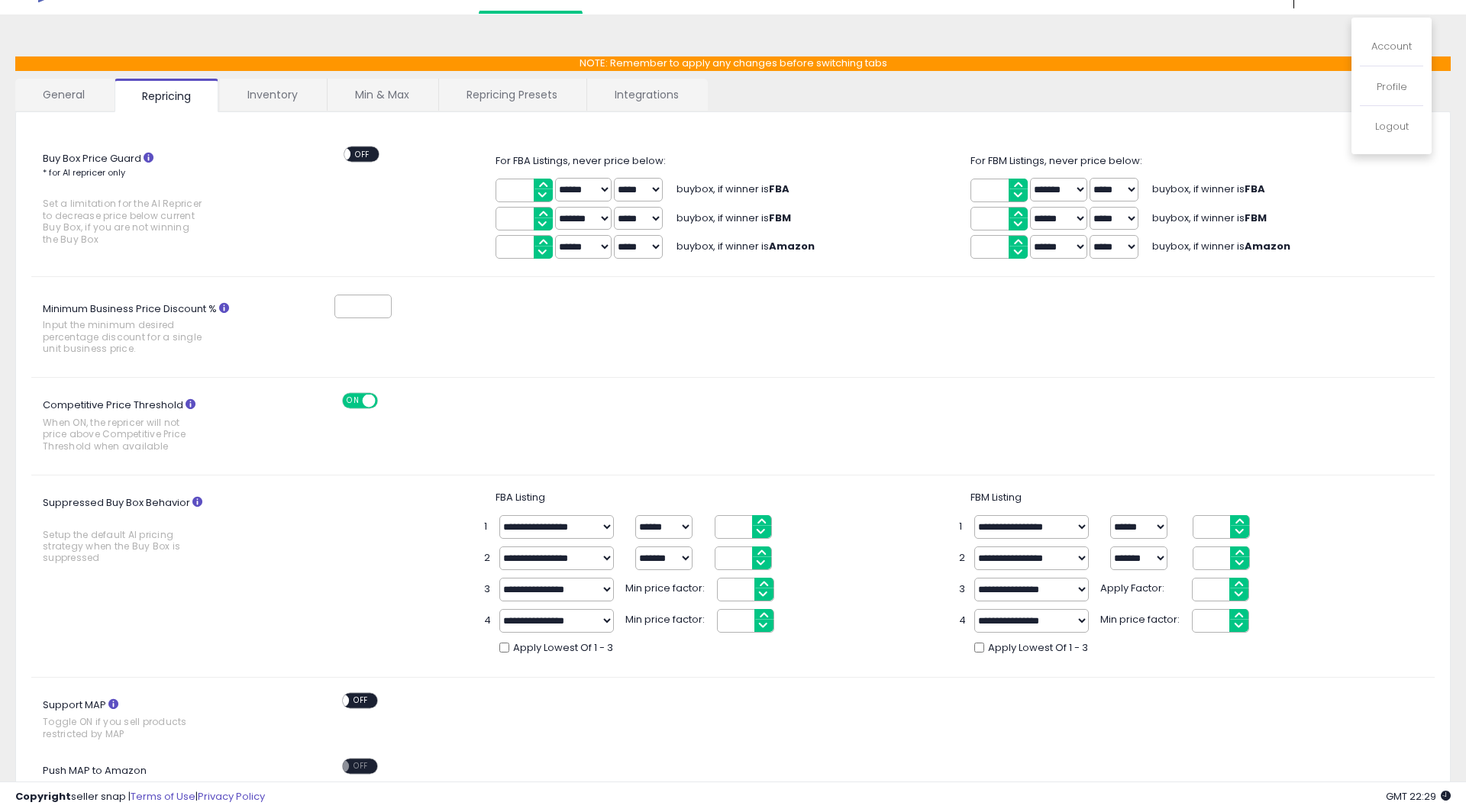
click at [280, 106] on link "Inventory" at bounding box center [272, 94] width 106 height 32
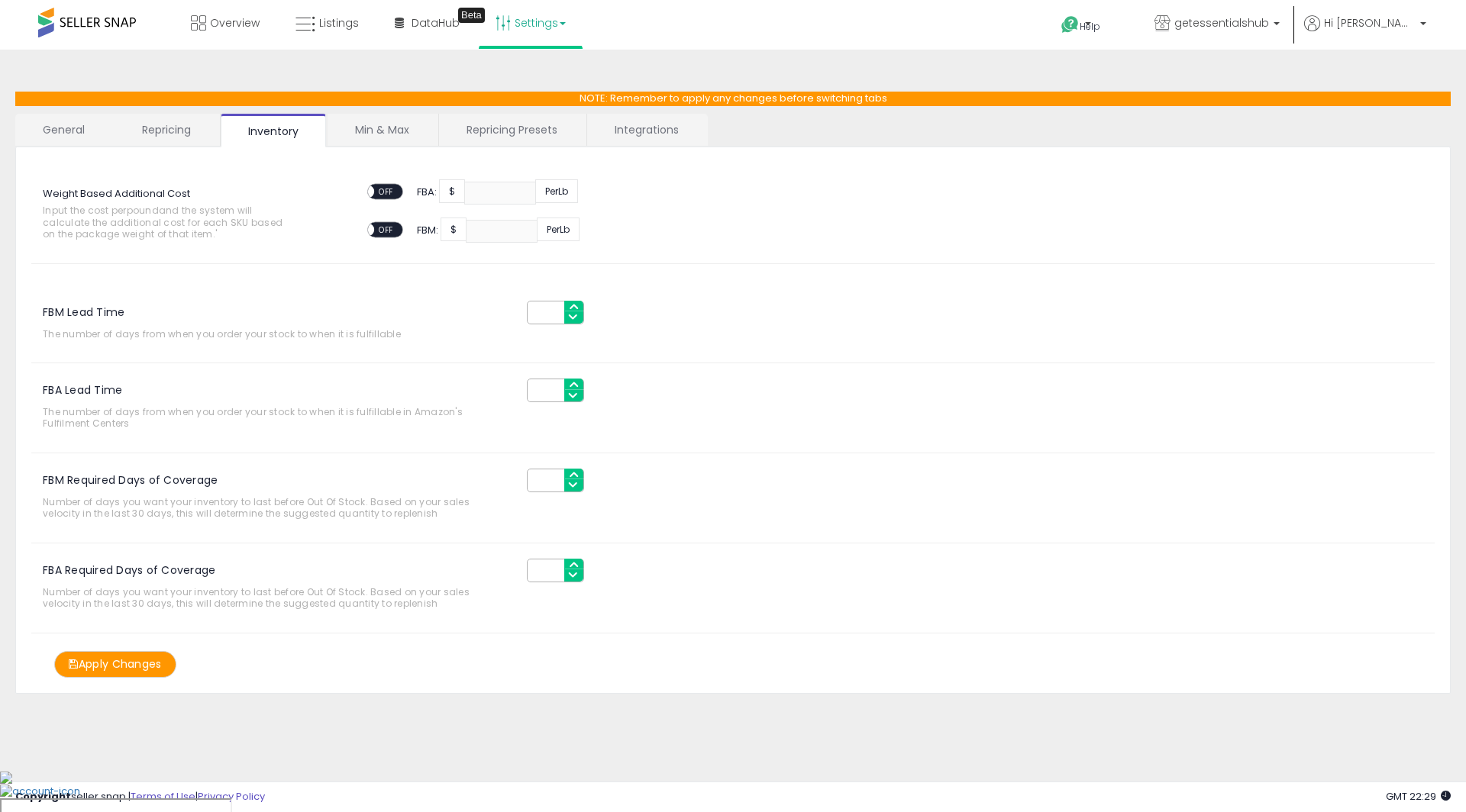
click at [343, 129] on link "Min & Max" at bounding box center [382, 130] width 109 height 32
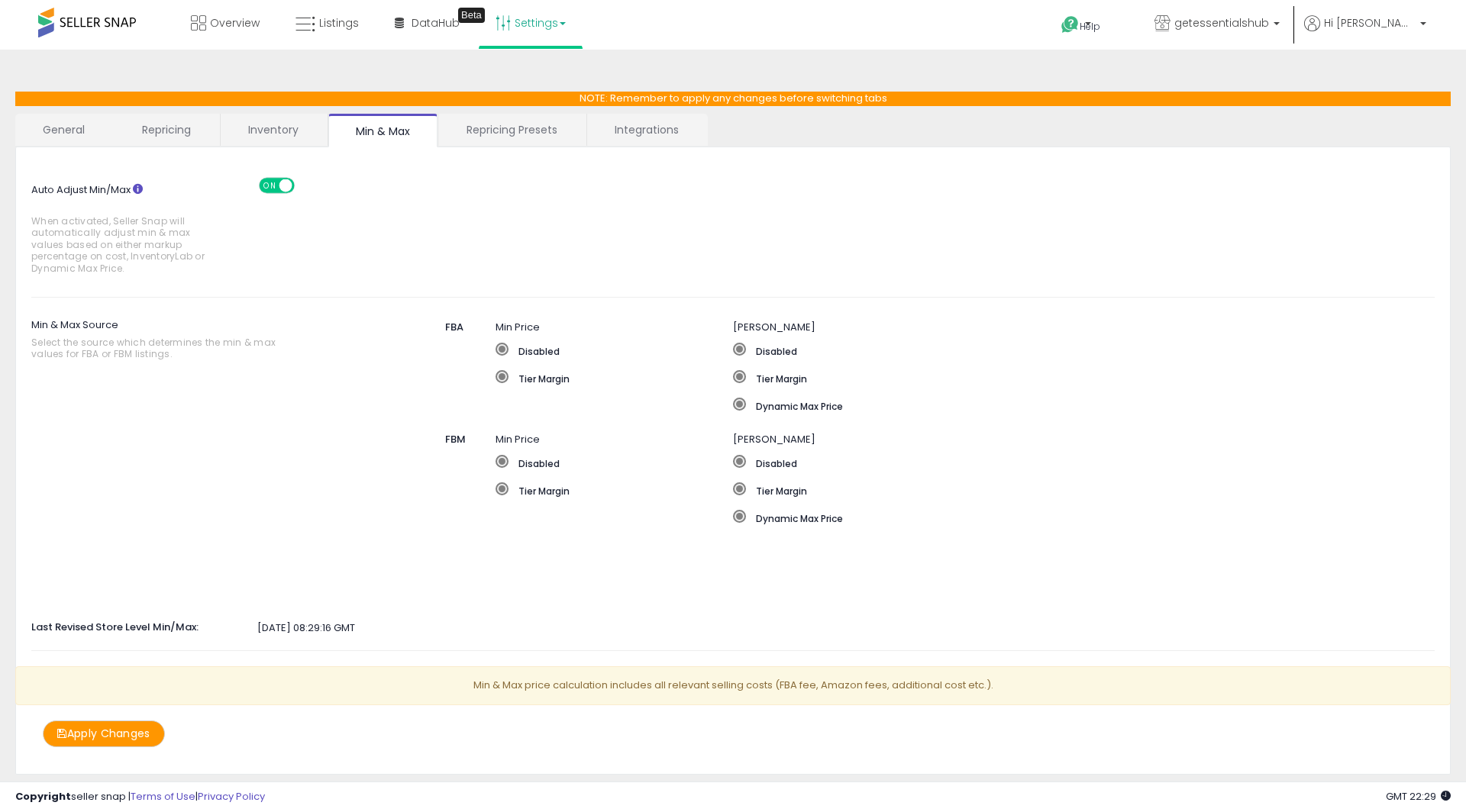
click at [480, 136] on link "Repricing Presets" at bounding box center [512, 130] width 146 height 32
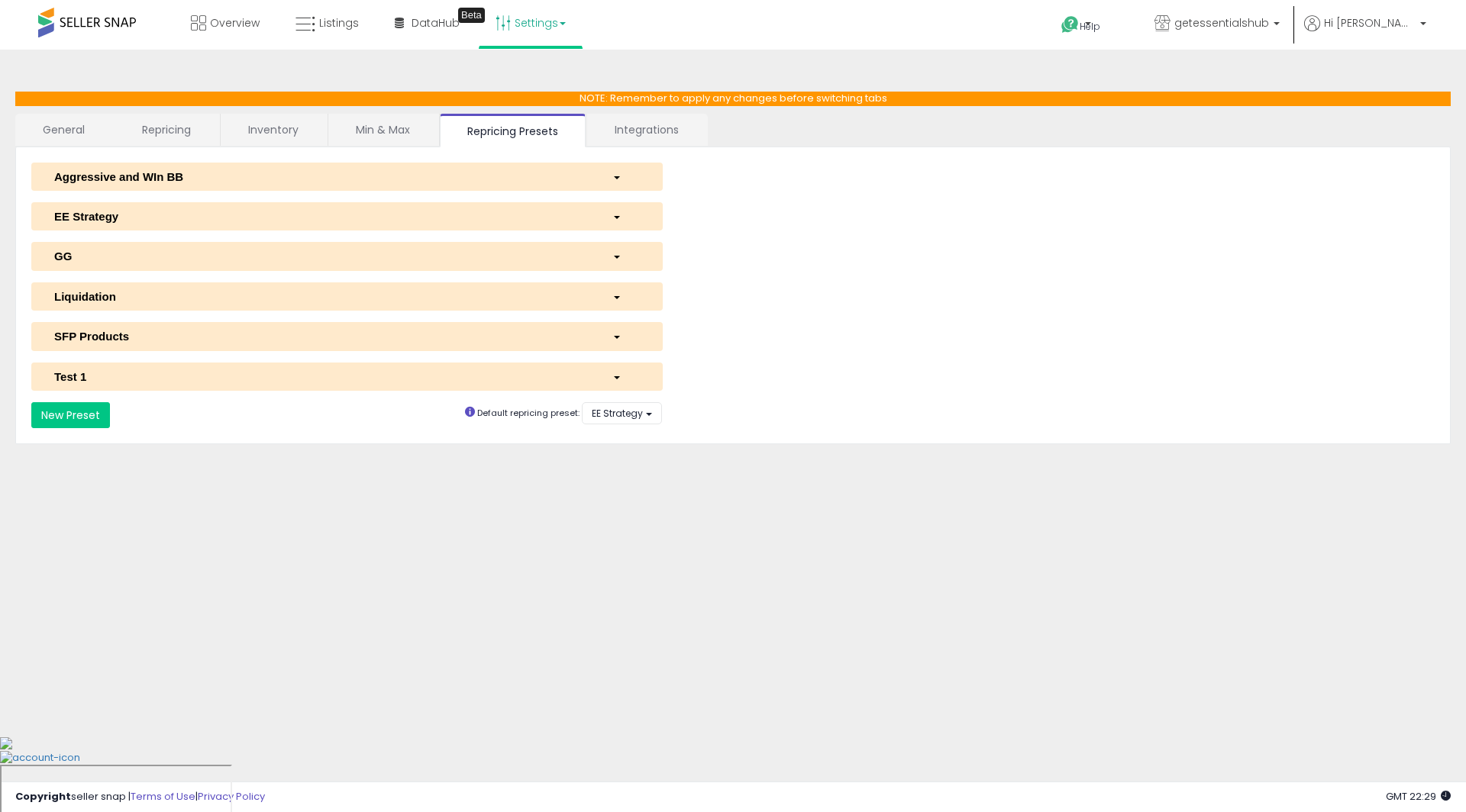
click at [187, 123] on link "Repricing" at bounding box center [166, 130] width 104 height 32
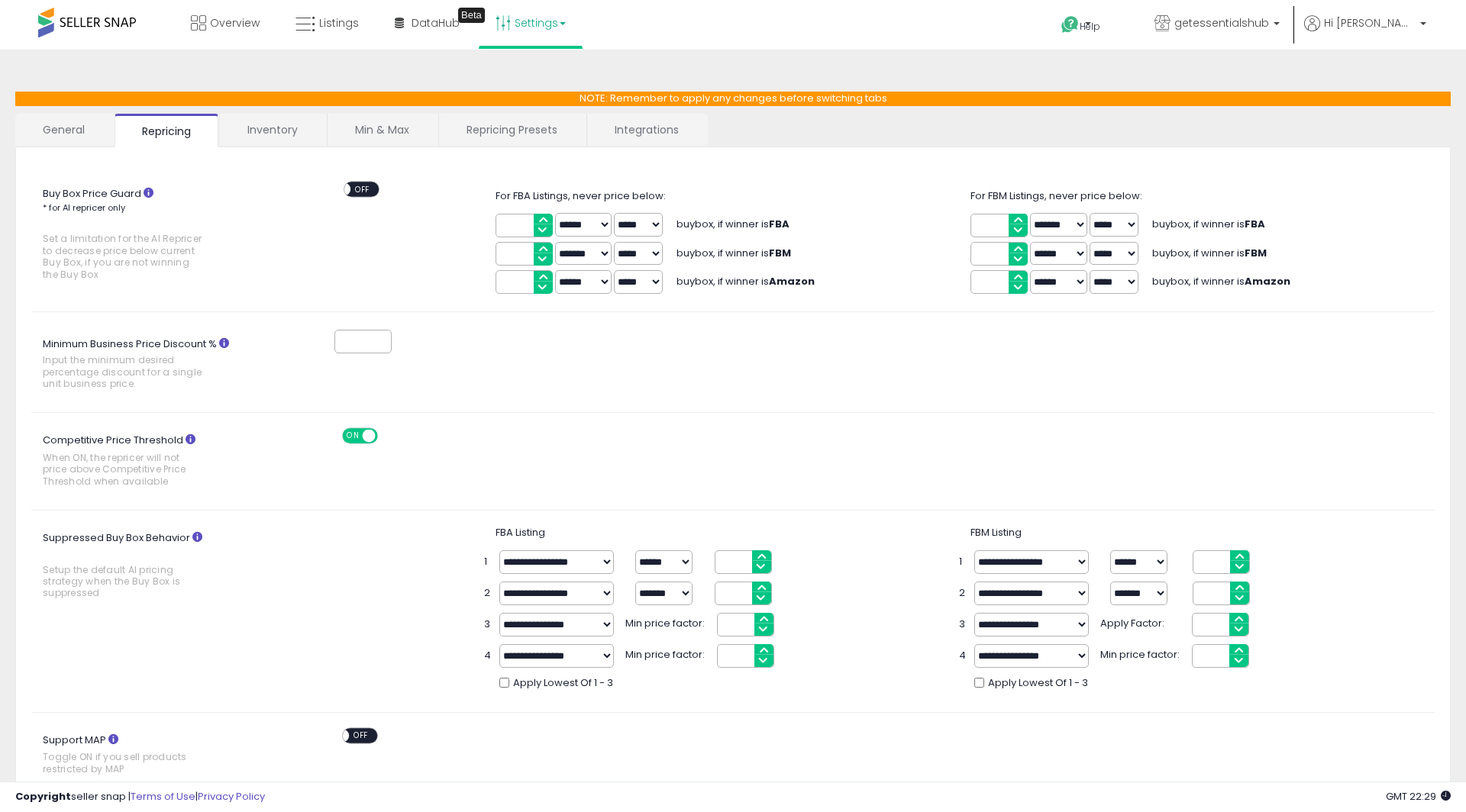
click at [48, 139] on link "General" at bounding box center [64, 130] width 97 height 32
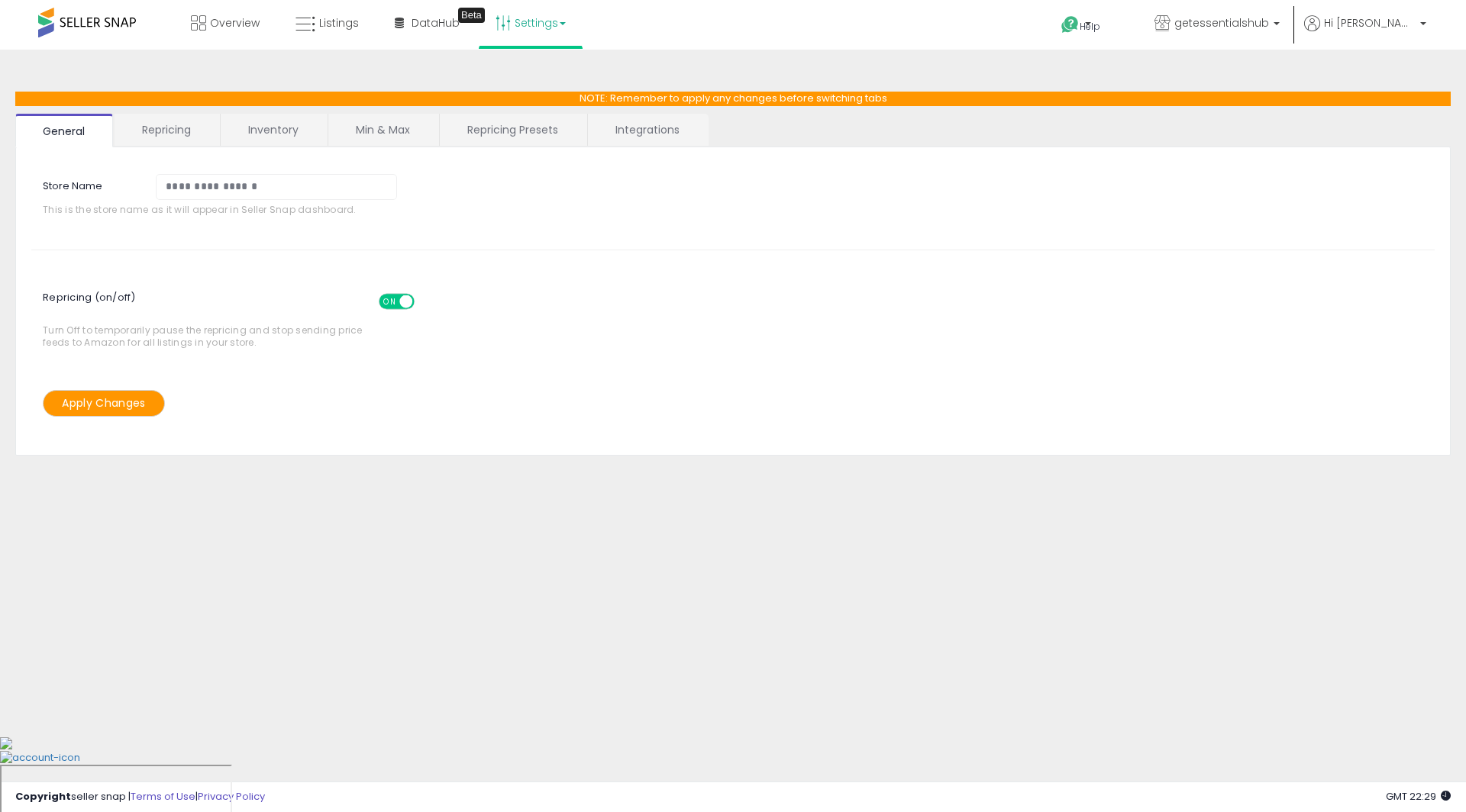
click at [137, 138] on link "Repricing" at bounding box center [166, 130] width 104 height 32
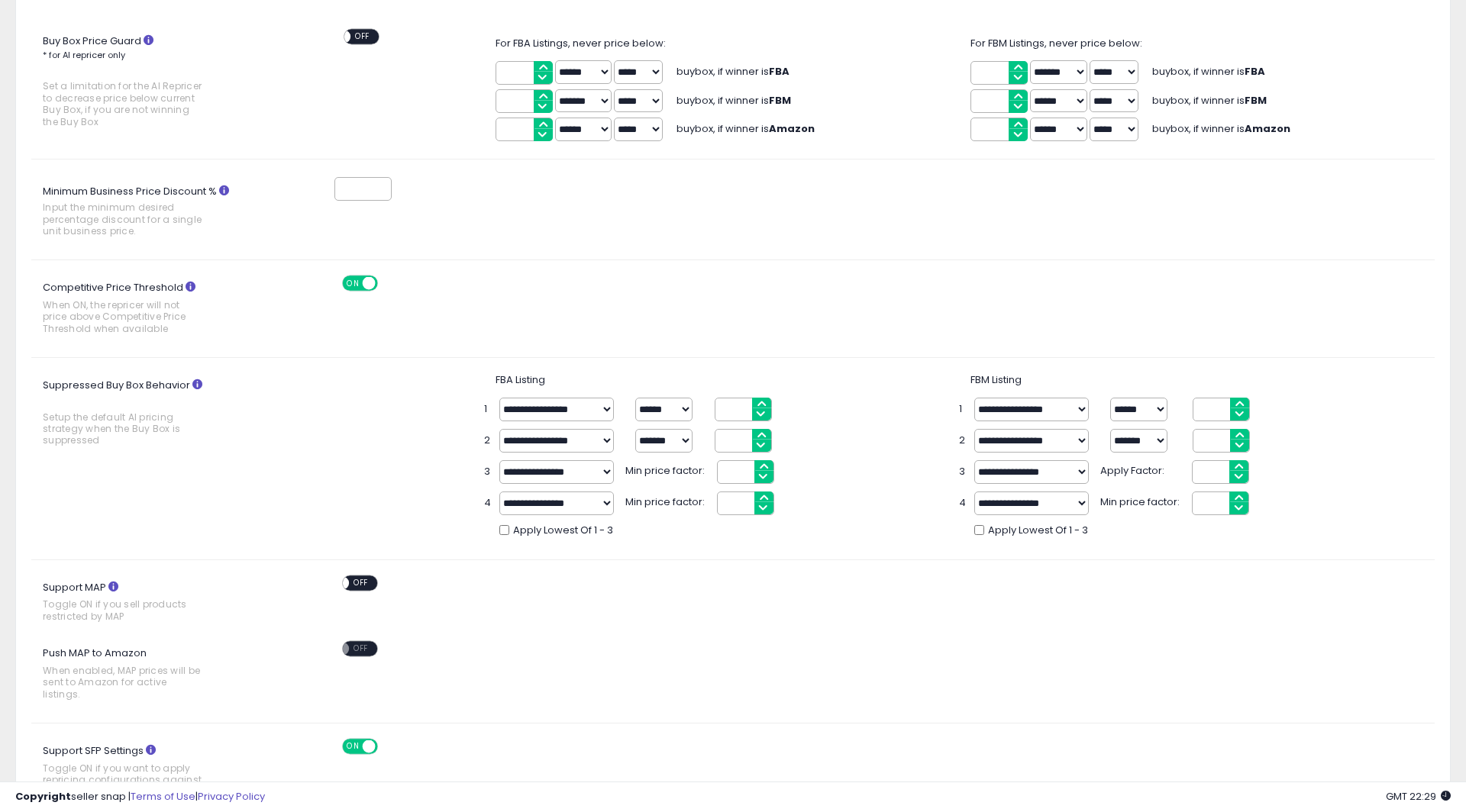
scroll to position [153, 0]
click at [560, 407] on select "**********" at bounding box center [557, 408] width 114 height 23
click at [675, 410] on select "****** *******" at bounding box center [663, 408] width 57 height 23
click at [635, 397] on select "****** *******" at bounding box center [663, 408] width 57 height 23
drag, startPoint x: 741, startPoint y: 407, endPoint x: 708, endPoint y: 407, distance: 33.0
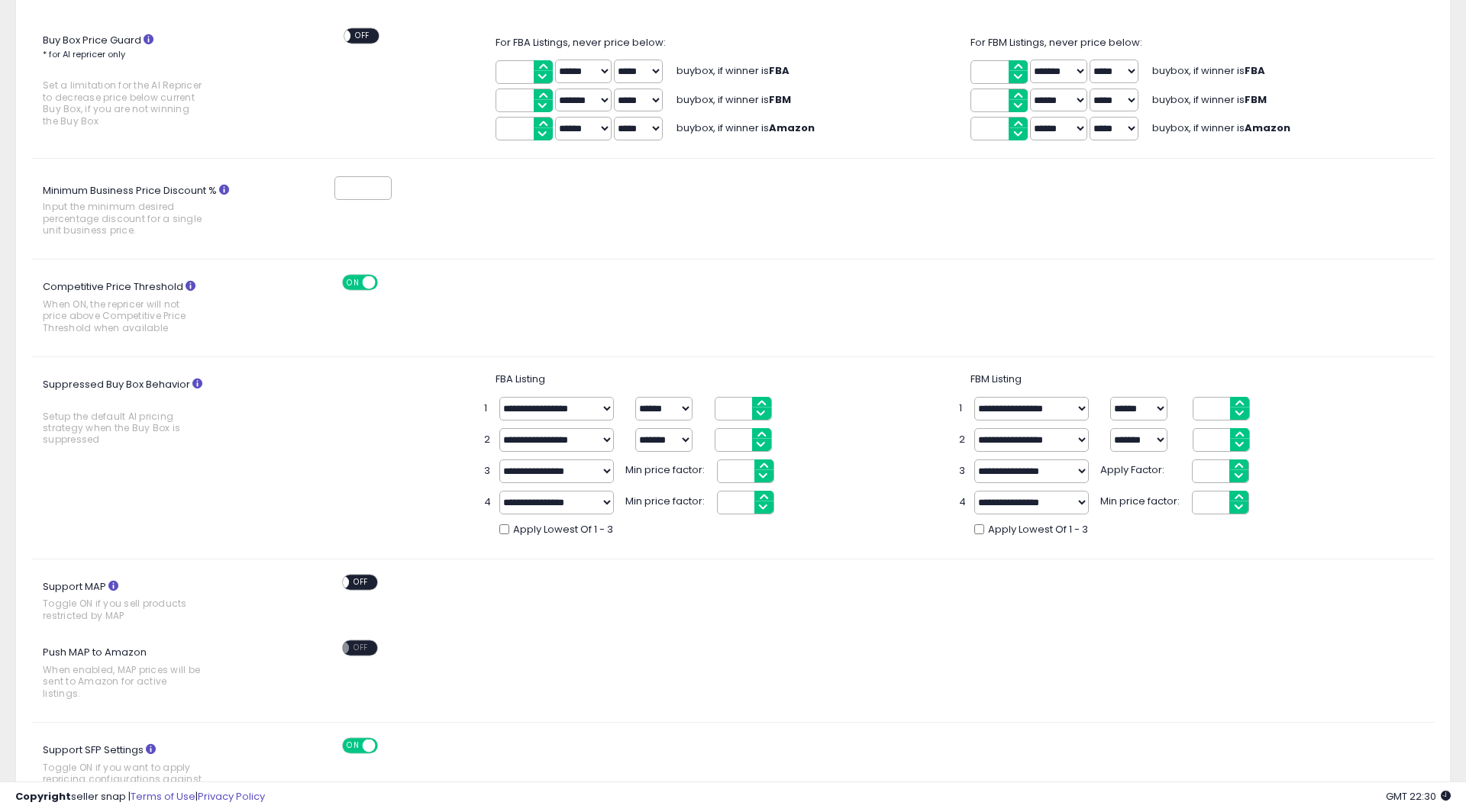
click at [708, 407] on div "**********" at bounding box center [733, 408] width 499 height 23
click at [771, 308] on div "Competitive Price Threshold When ON, the repricer will not price above Competit…" at bounding box center [733, 308] width 1427 height 66
click at [802, 420] on div "**********" at bounding box center [733, 465] width 475 height 156
drag, startPoint x: 727, startPoint y: 408, endPoint x: 758, endPoint y: 408, distance: 31.0
click at [758, 408] on input "***" at bounding box center [743, 408] width 57 height 23
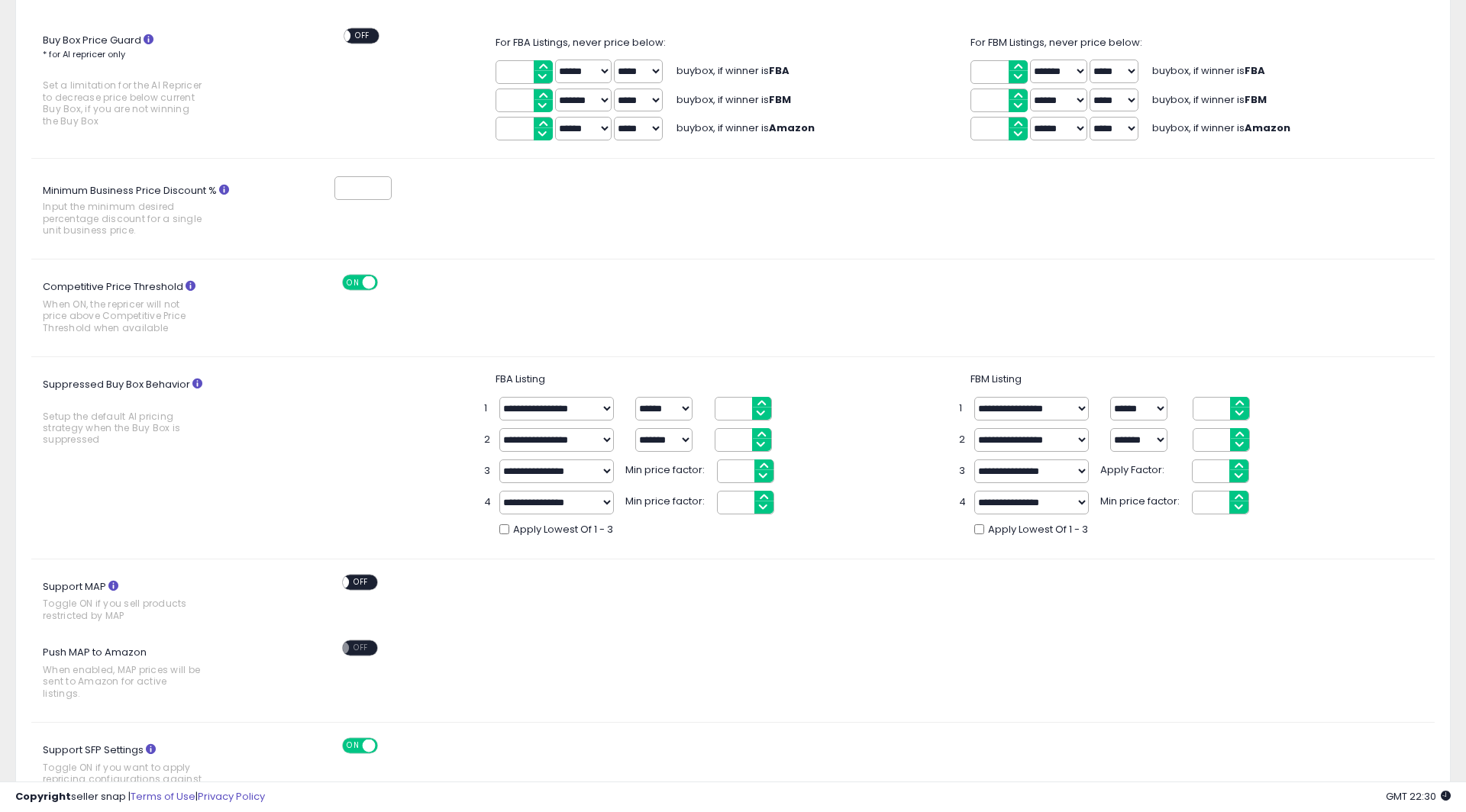
type input "***"
click at [777, 355] on div "Buy Box Price Guard * for AI repricer only Set a limitation for the AI Repricer…" at bounding box center [733, 540] width 1403 height 1062
click at [646, 305] on div "Competitive Price Threshold When ON, the repricer will not price above Competit…" at bounding box center [733, 308] width 1427 height 66
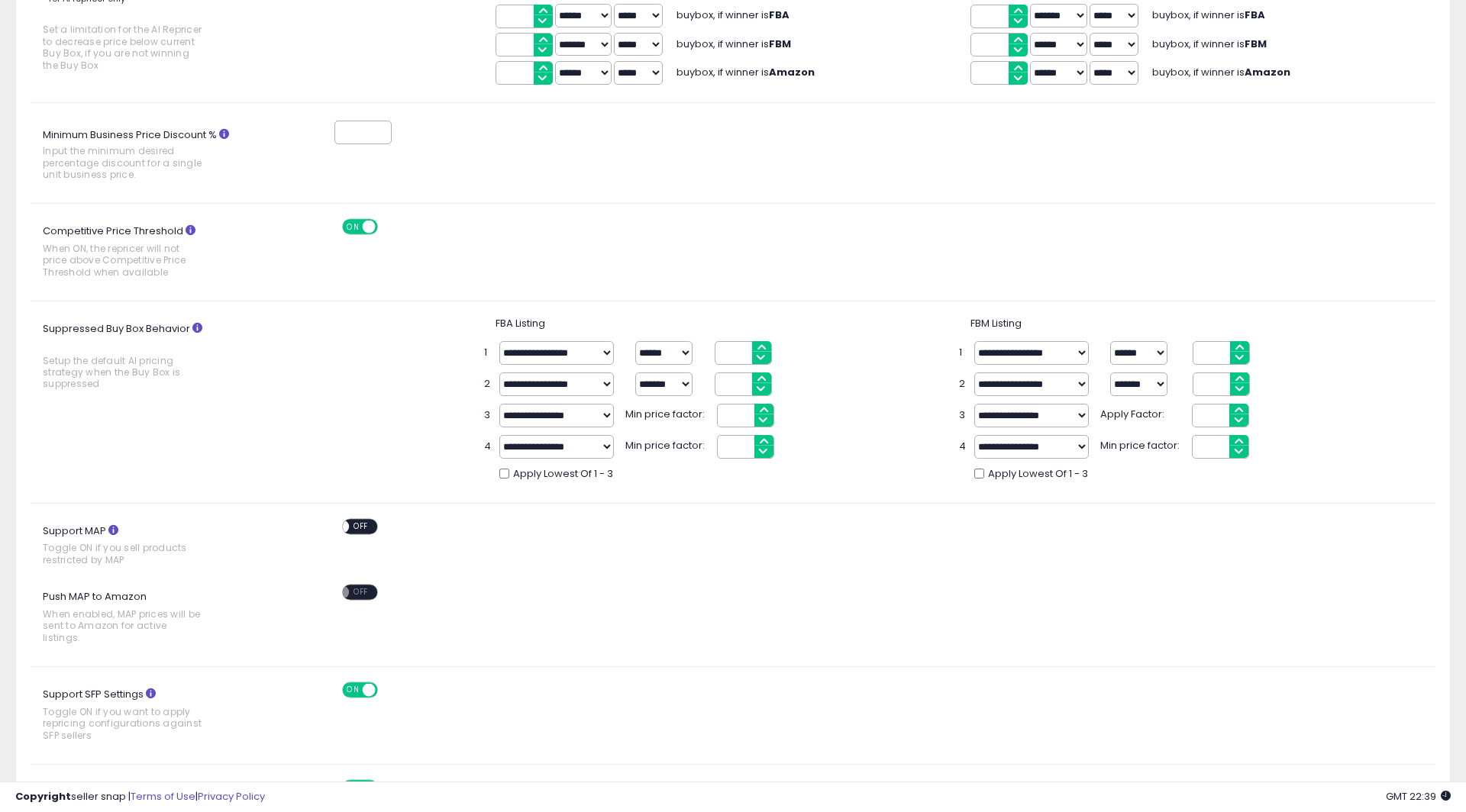
scroll to position [0, 0]
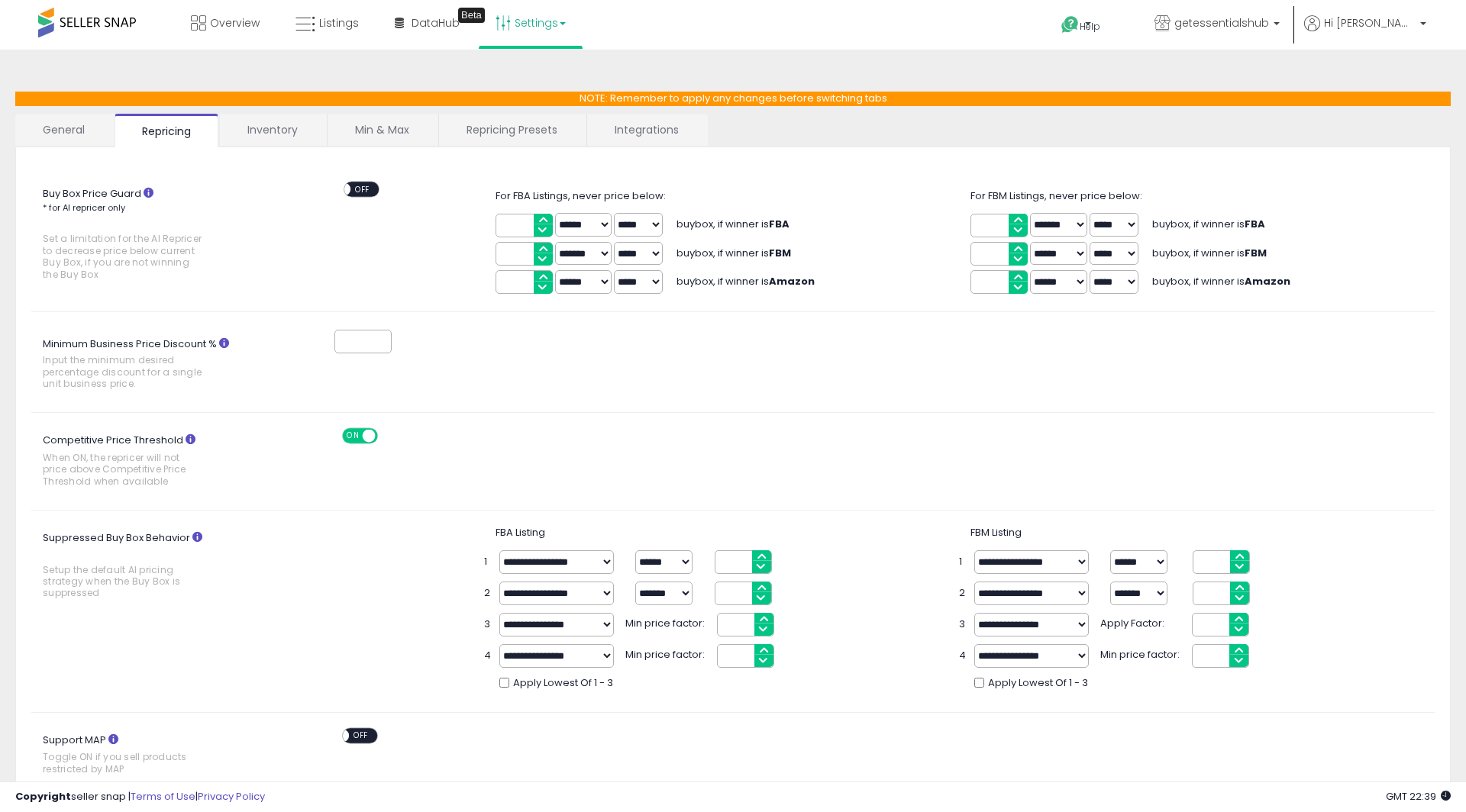
click at [529, 135] on link "Repricing Presets" at bounding box center [512, 130] width 146 height 32
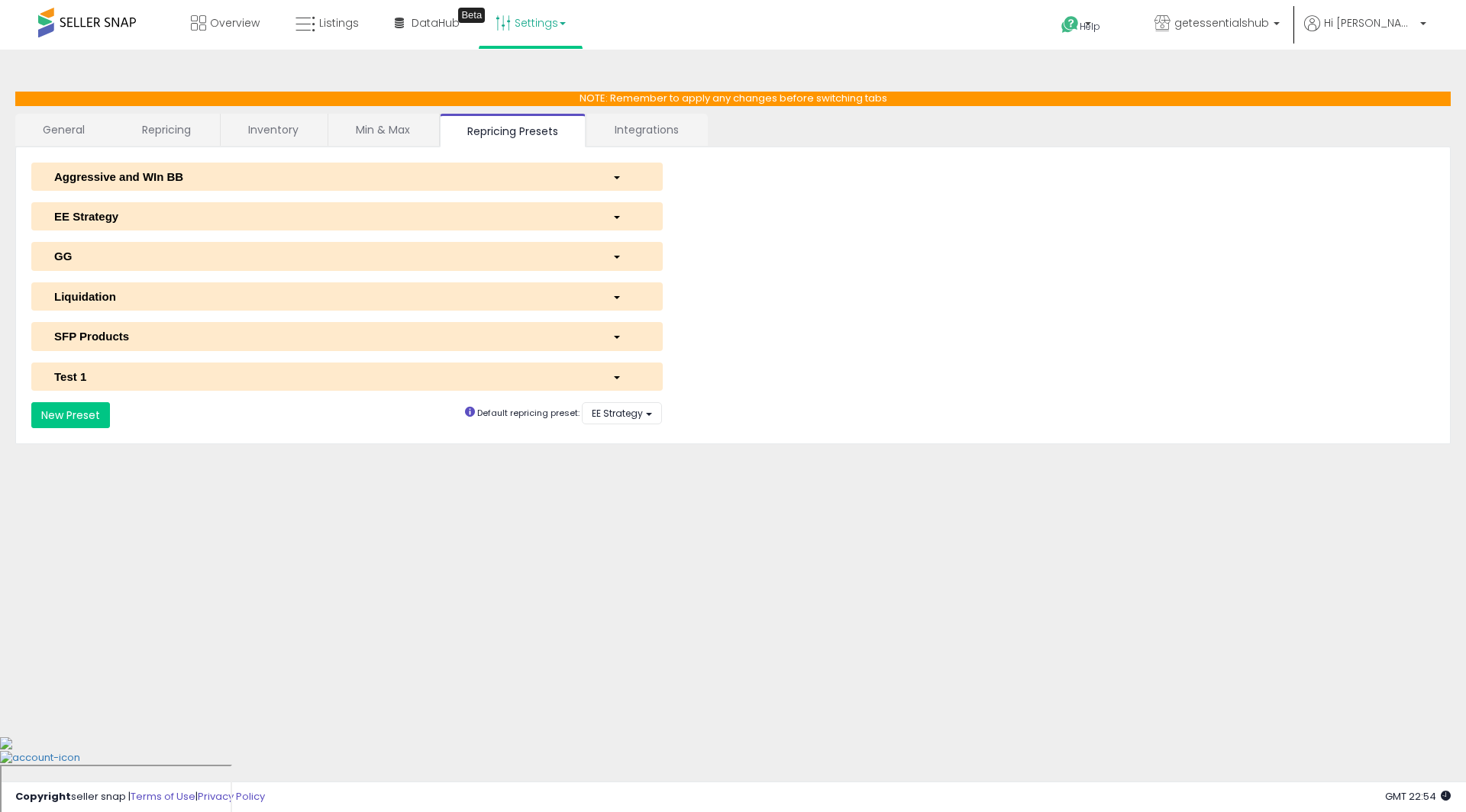
click at [323, 128] on link "Inventory" at bounding box center [273, 130] width 106 height 32
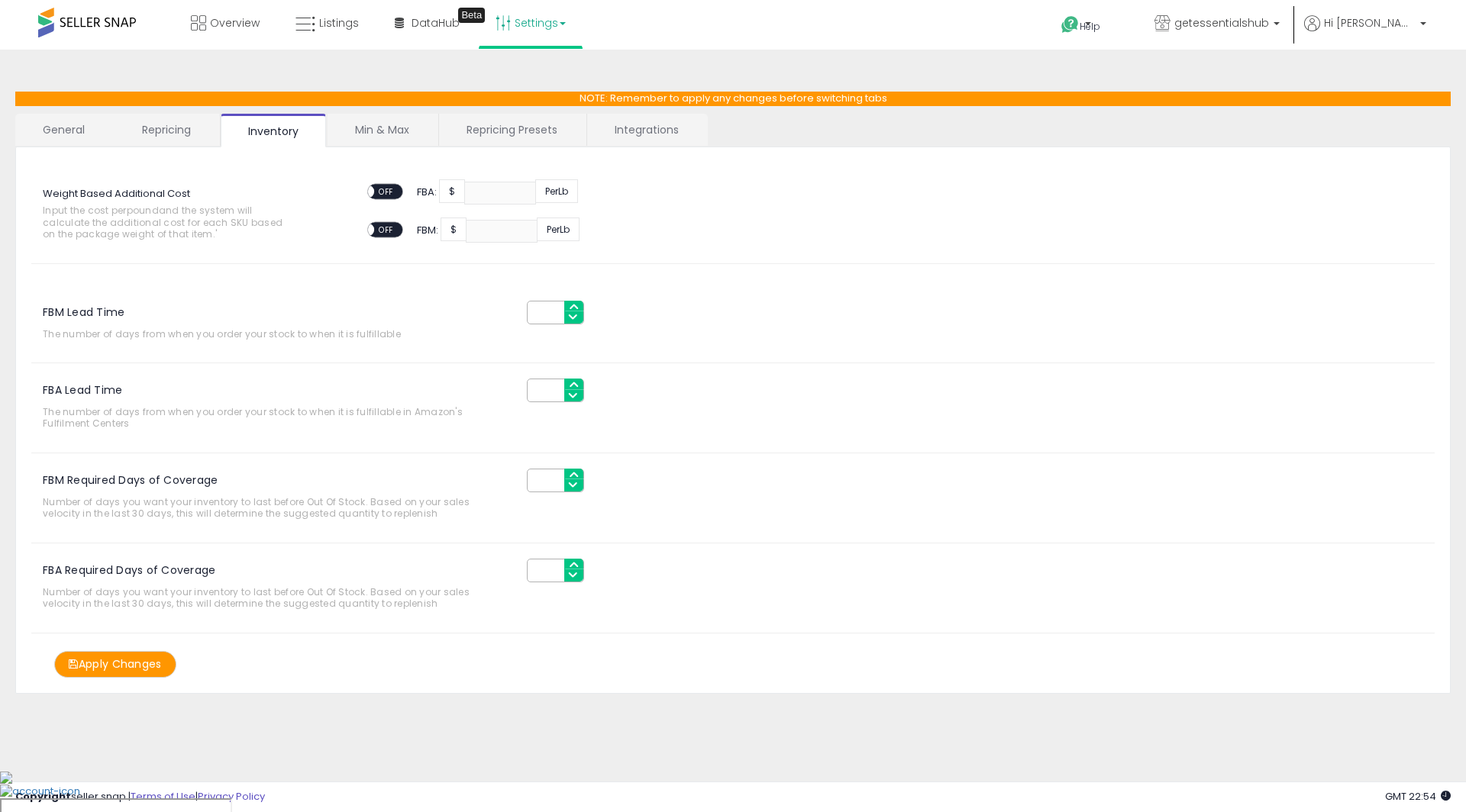
click at [189, 138] on link "Repricing" at bounding box center [166, 130] width 104 height 32
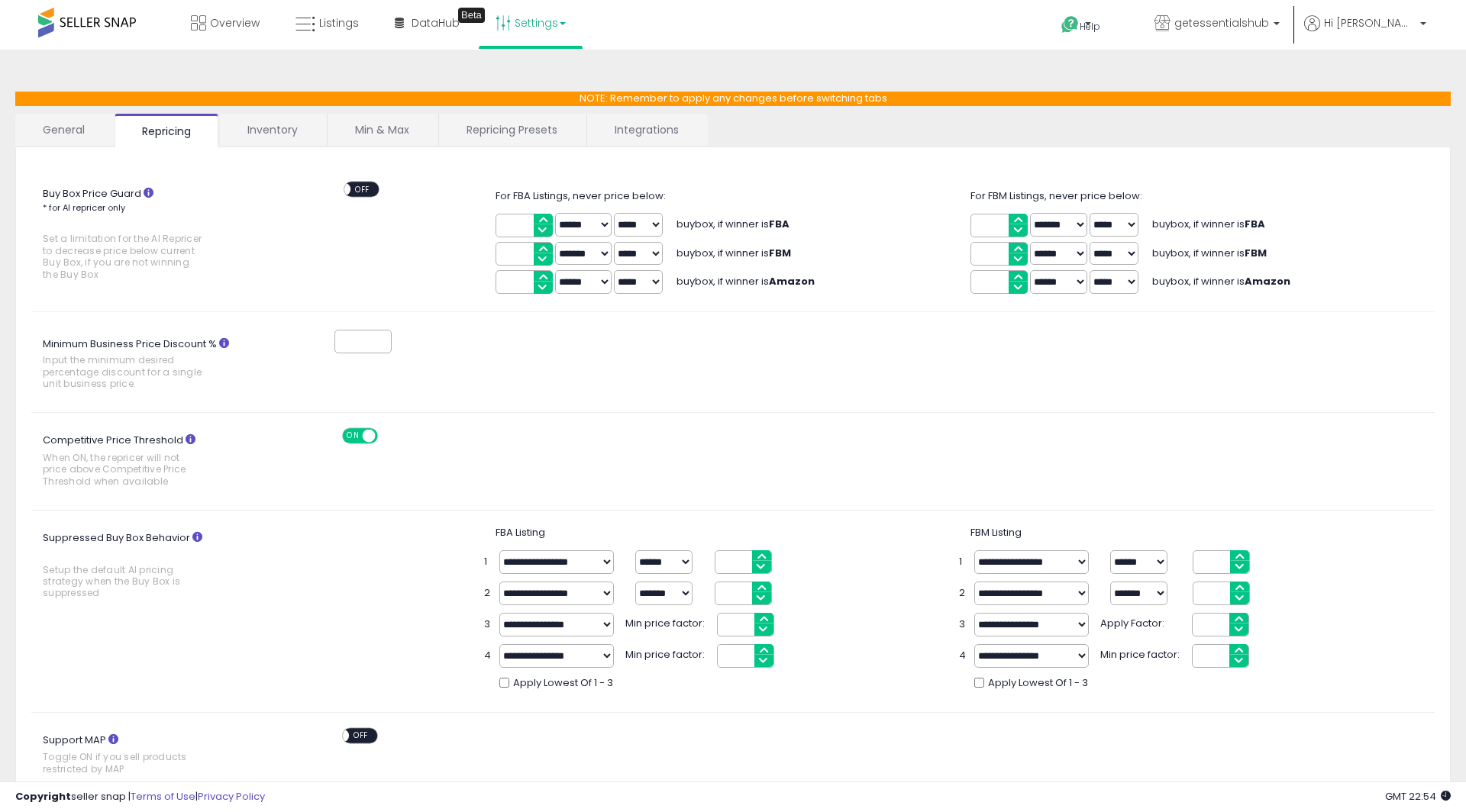
click at [57, 144] on link "General" at bounding box center [64, 130] width 97 height 32
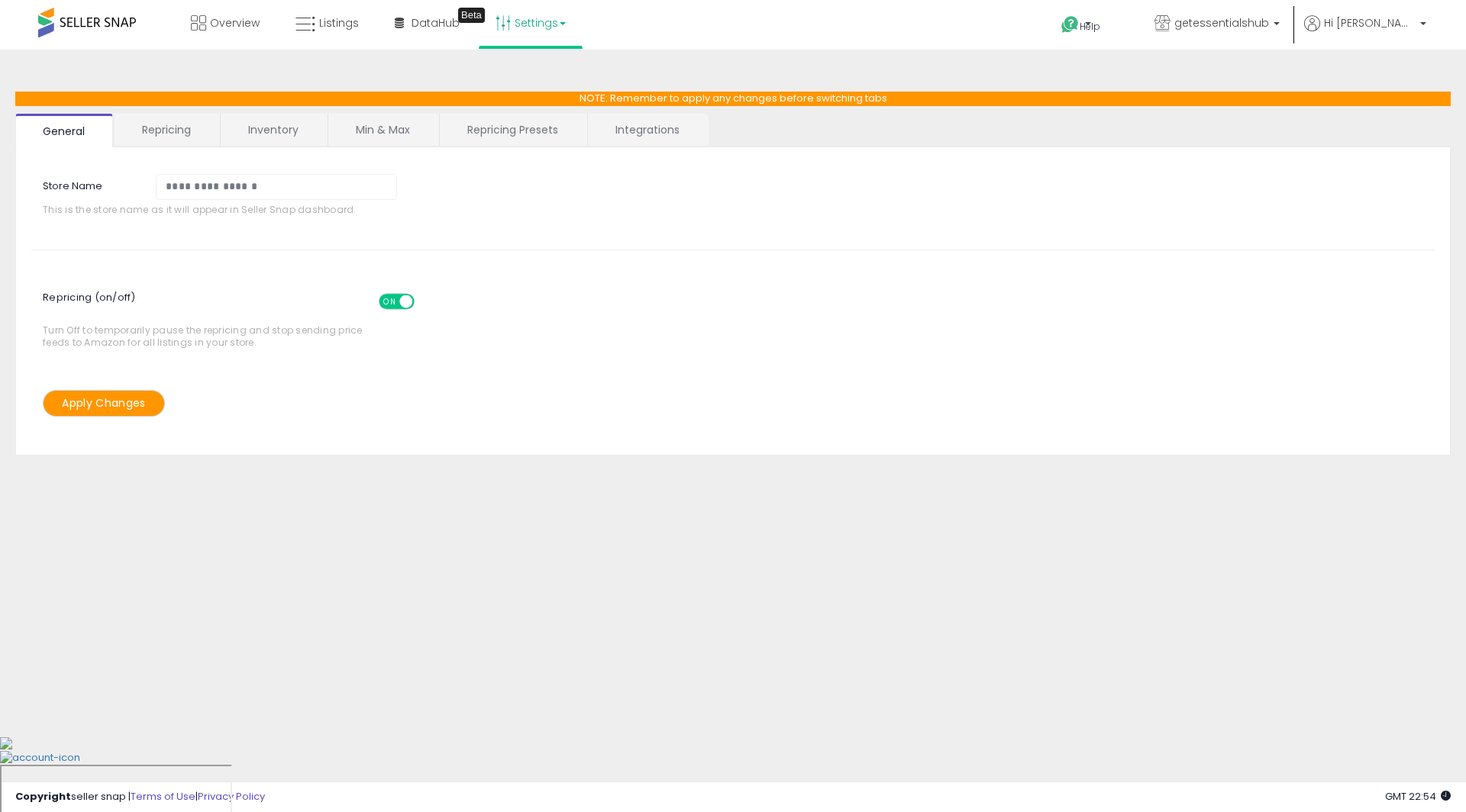
click at [185, 126] on link "Repricing" at bounding box center [166, 130] width 104 height 32
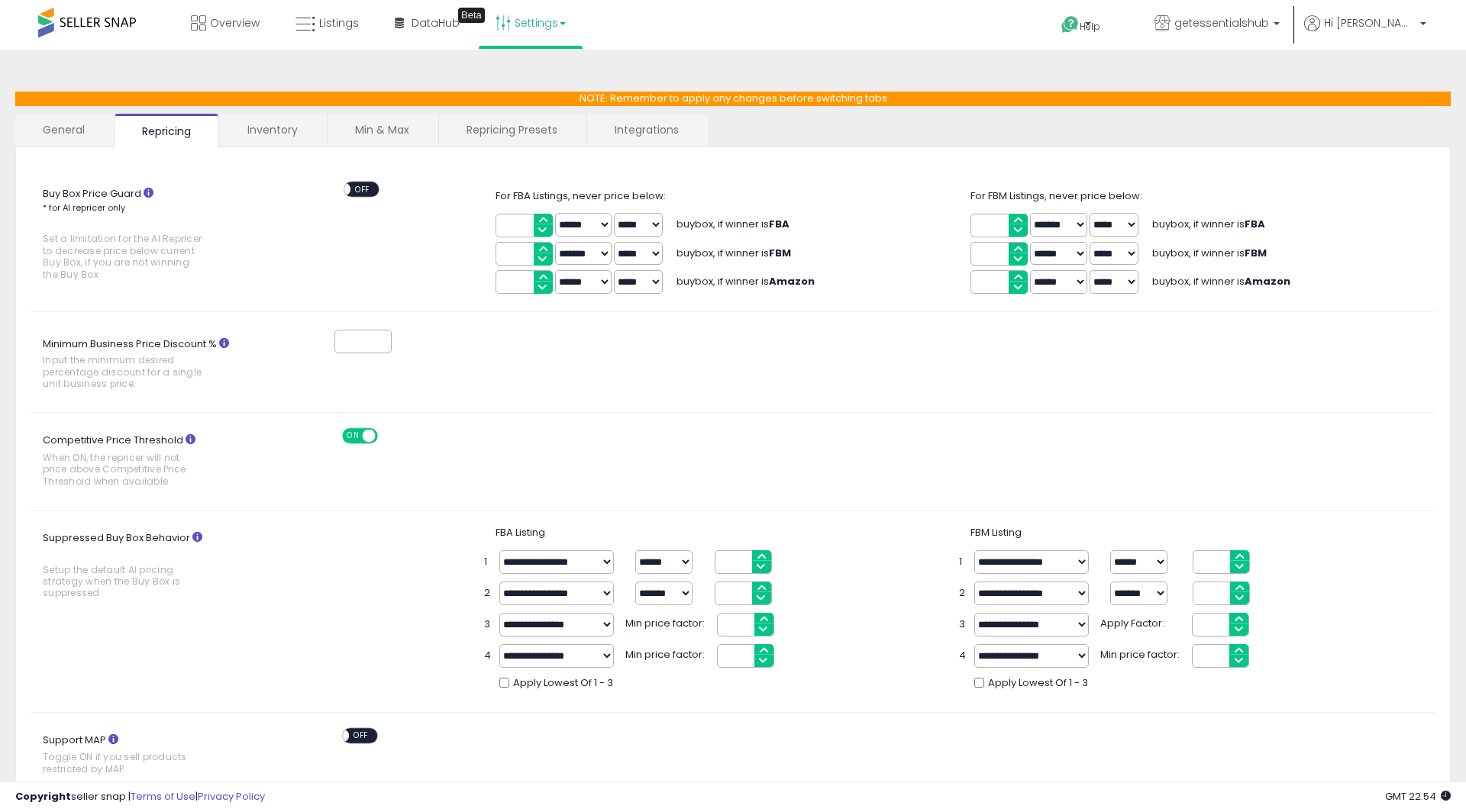
click at [279, 125] on link "Inventory" at bounding box center [272, 130] width 106 height 32
